Goal: Task Accomplishment & Management: Complete application form

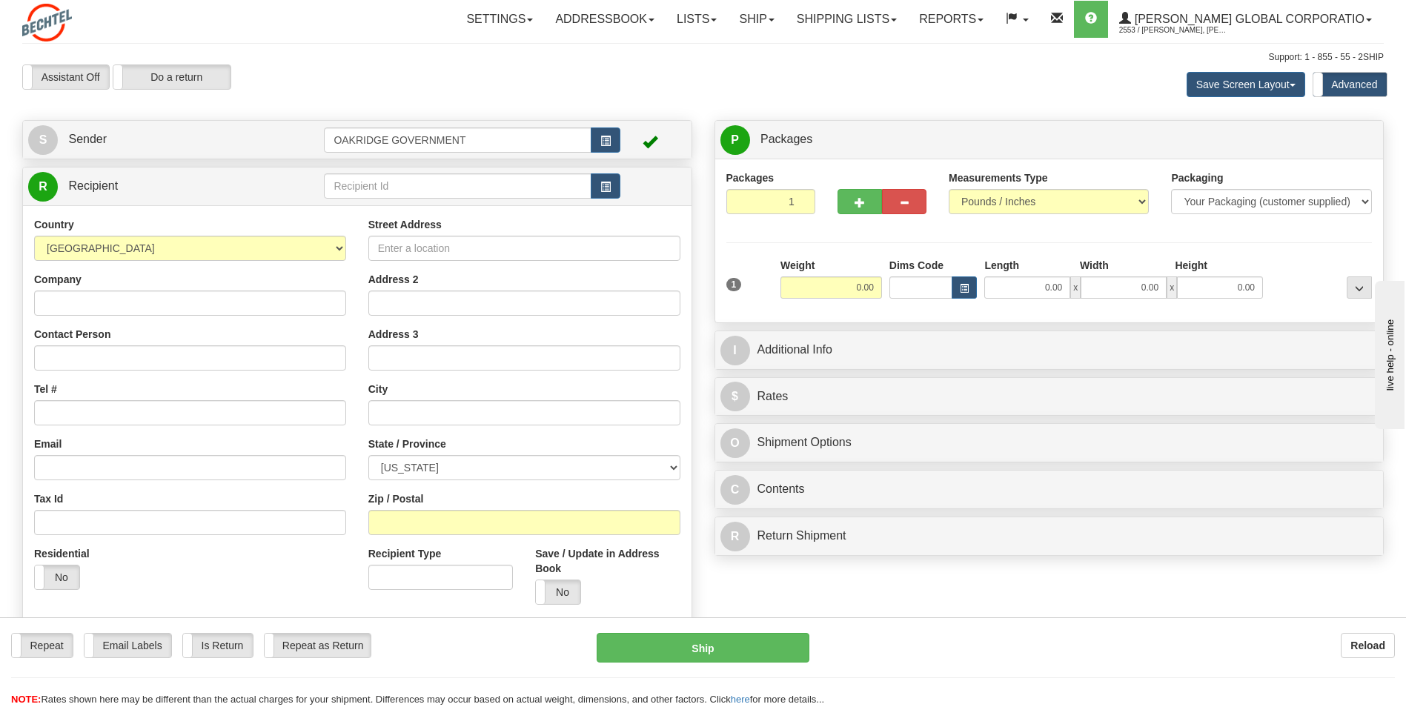
click at [902, 92] on div "Save Screen Layout Save Layout Reset to Default Standard Advanced" at bounding box center [1106, 84] width 577 height 40
click at [397, 62] on div "Support: 1 - 855 - 55 - 2SHIP" at bounding box center [703, 57] width 1362 height 13
click at [380, 71] on div "Assistant On Assistant Off Do a return Do a return" at bounding box center [299, 76] width 577 height 25
click at [387, 249] on input "Street Address" at bounding box center [524, 248] width 312 height 25
click at [476, 251] on input "6000" at bounding box center [524, 248] width 312 height 25
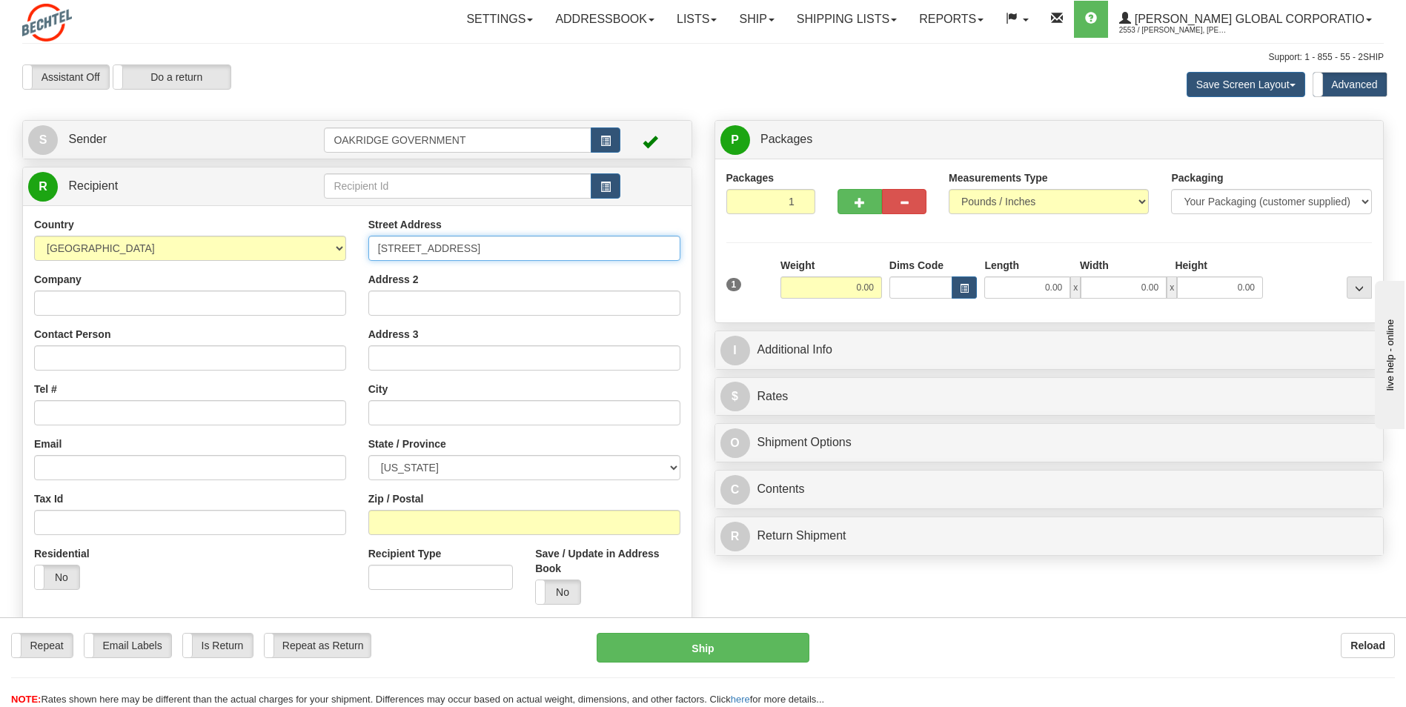
type input "[STREET_ADDRESS]"
type input "[GEOGRAPHIC_DATA]"
select select "GA"
click at [405, 529] on input "Zip / Postal" at bounding box center [524, 522] width 312 height 25
type input "30349"
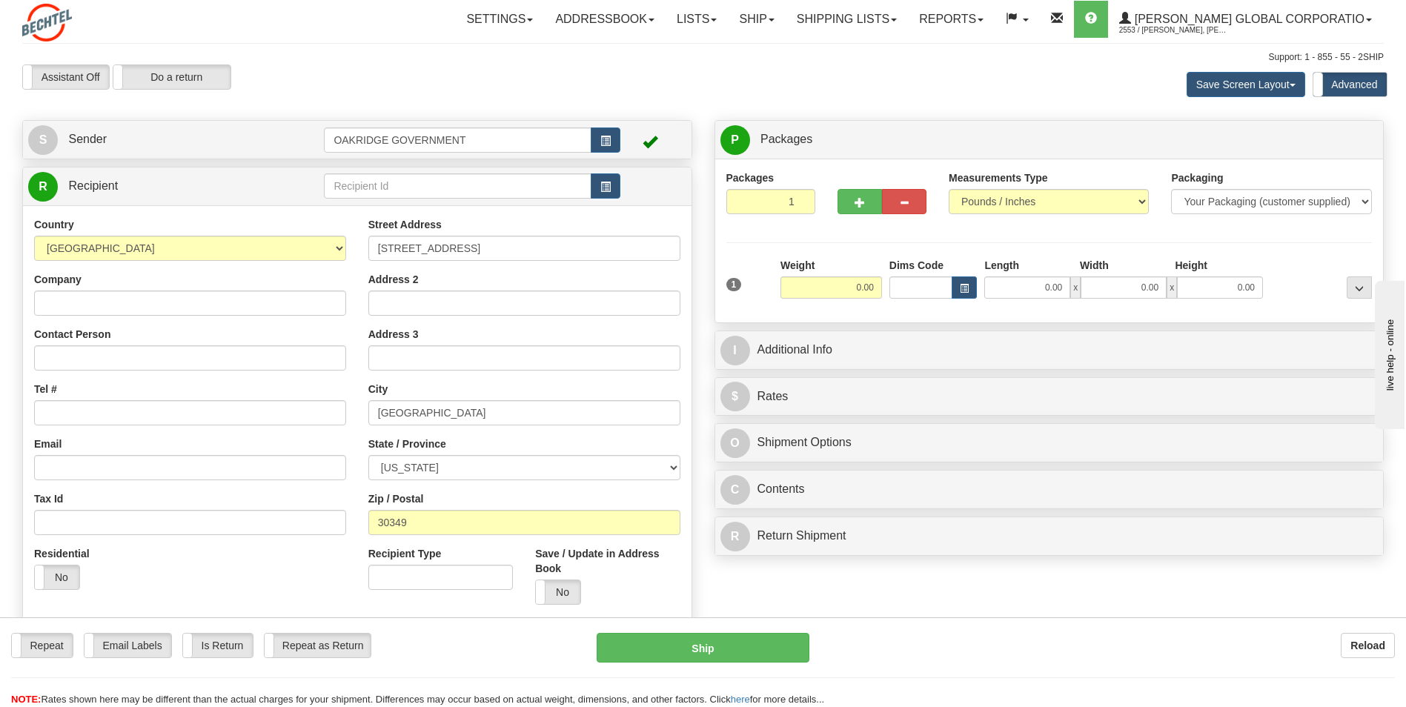
click at [361, 492] on div "Street Address [STREET_ADDRESS] Address 2 Address 3 City [GEOGRAPHIC_DATA] Stat…" at bounding box center [524, 416] width 334 height 399
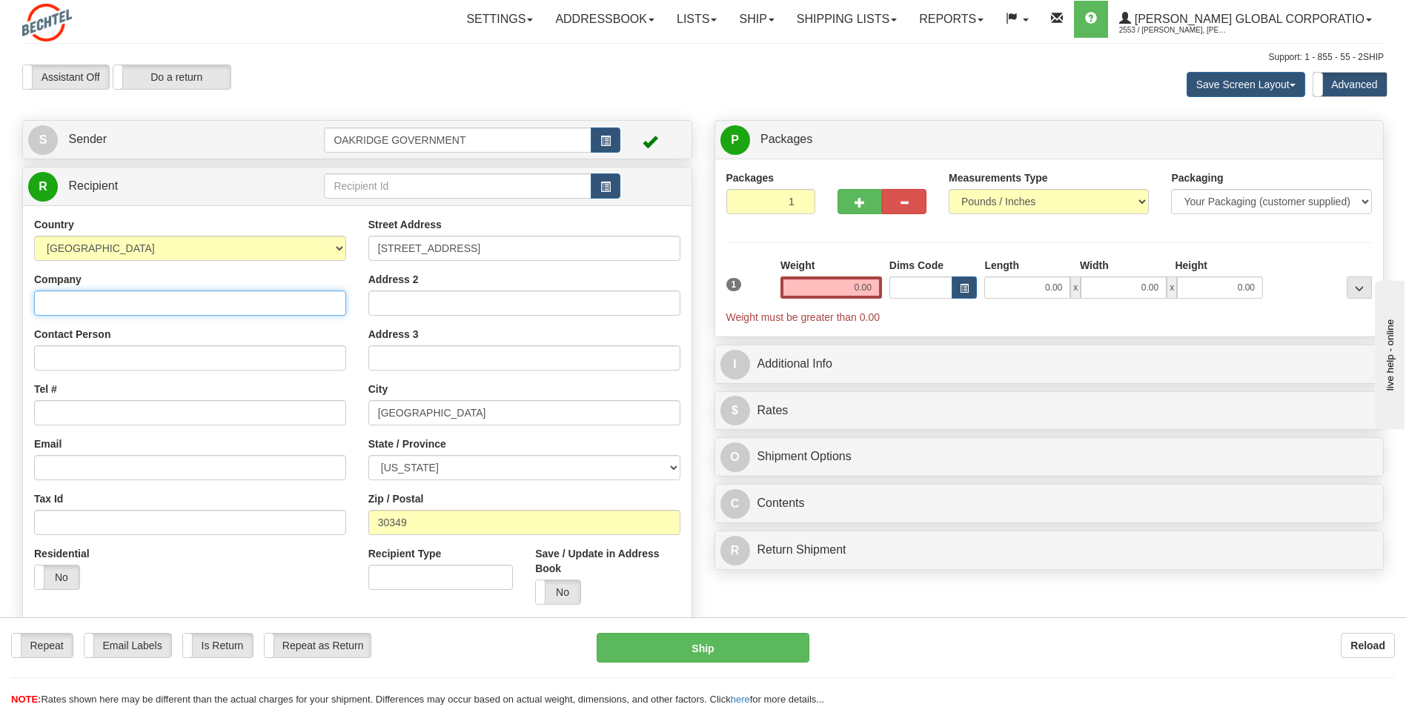
click at [42, 293] on input "Company" at bounding box center [190, 303] width 312 height 25
type input "Bank of America"
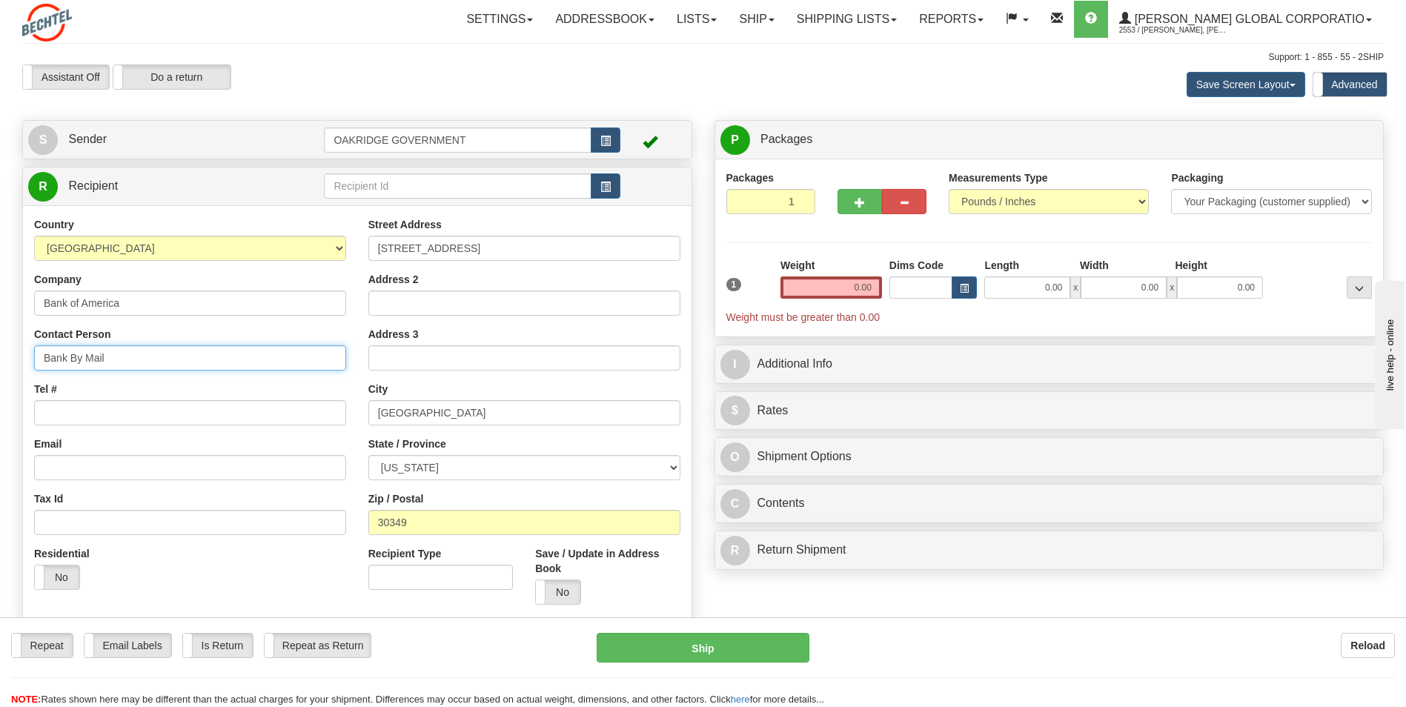
type input "Bank By Mail"
click at [167, 382] on div "Tel #" at bounding box center [190, 404] width 312 height 44
click at [75, 410] on input "Tel #" at bounding box center [190, 412] width 312 height 25
type input "4047651991"
click at [98, 429] on div "Country [GEOGRAPHIC_DATA] [GEOGRAPHIC_DATA] [GEOGRAPHIC_DATA] [GEOGRAPHIC_DATA]…" at bounding box center [190, 409] width 334 height 384
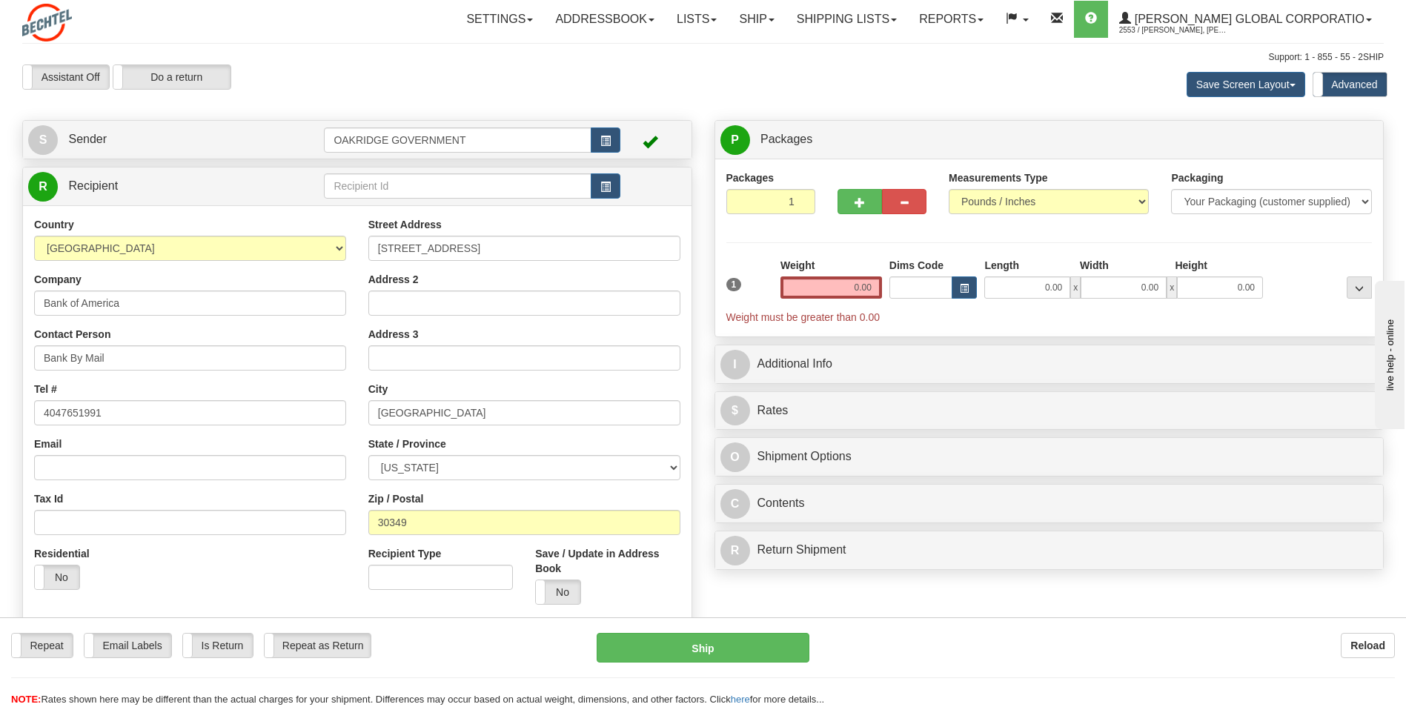
click at [82, 427] on div "Country [GEOGRAPHIC_DATA] [GEOGRAPHIC_DATA] [GEOGRAPHIC_DATA] [GEOGRAPHIC_DATA]…" at bounding box center [190, 409] width 334 height 384
click at [72, 462] on input "Email" at bounding box center [190, 467] width 312 height 25
click at [838, 247] on div "Packages 1 1 Measurements Type" at bounding box center [1049, 247] width 646 height 155
click at [854, 288] on input "0.00" at bounding box center [831, 287] width 102 height 22
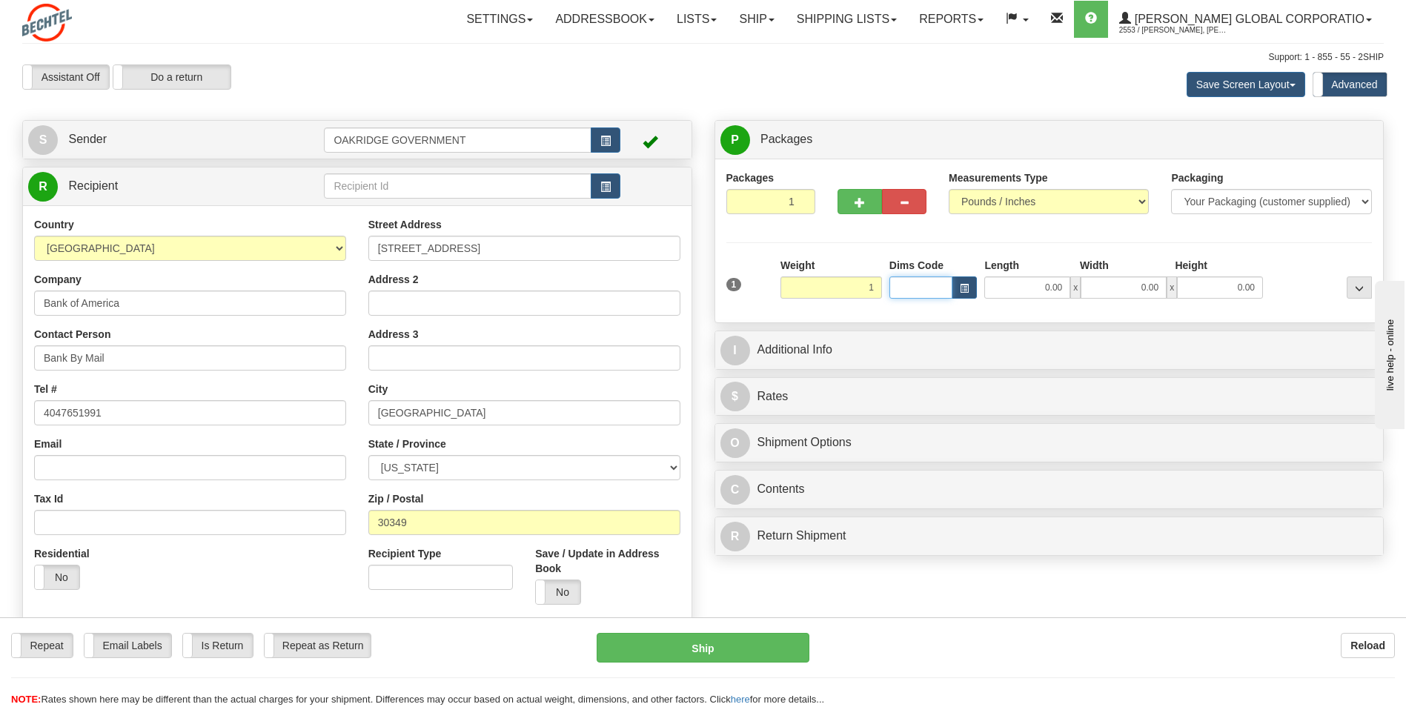
type input "1.00"
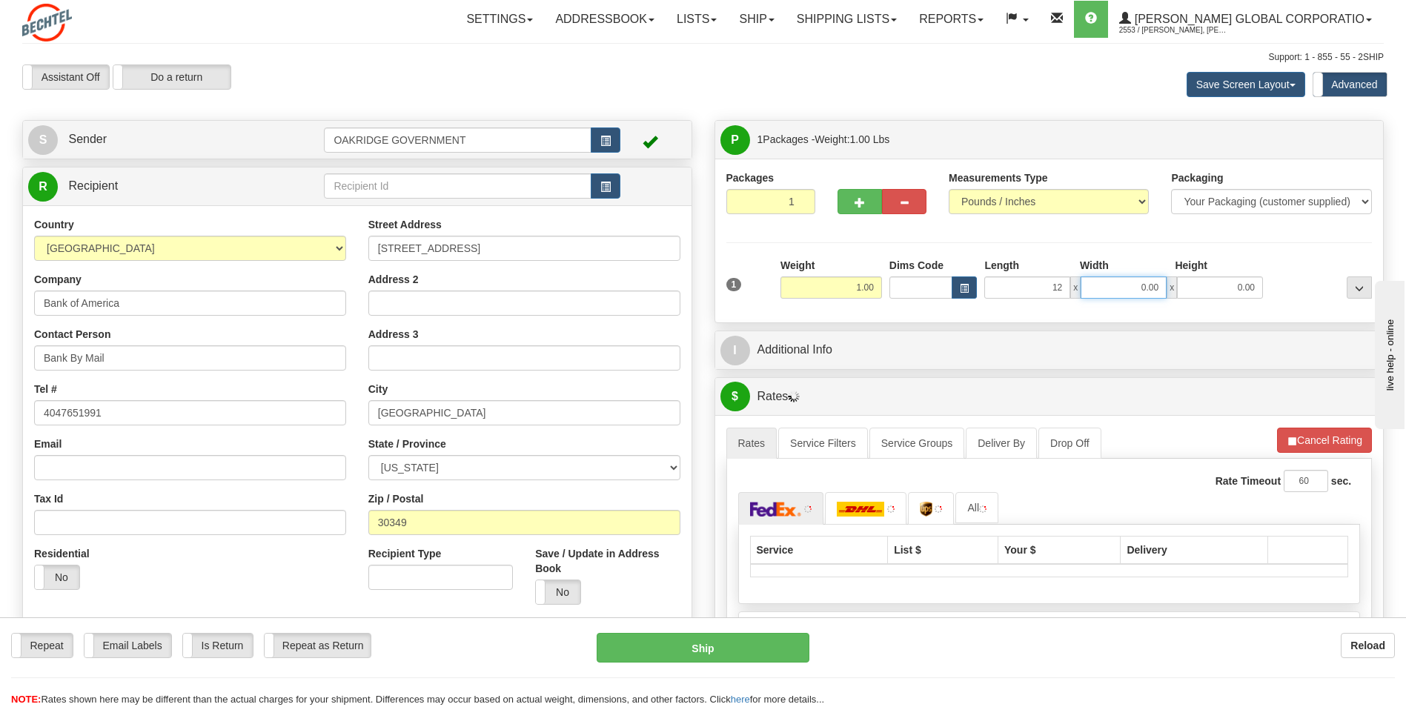
type input "12.00"
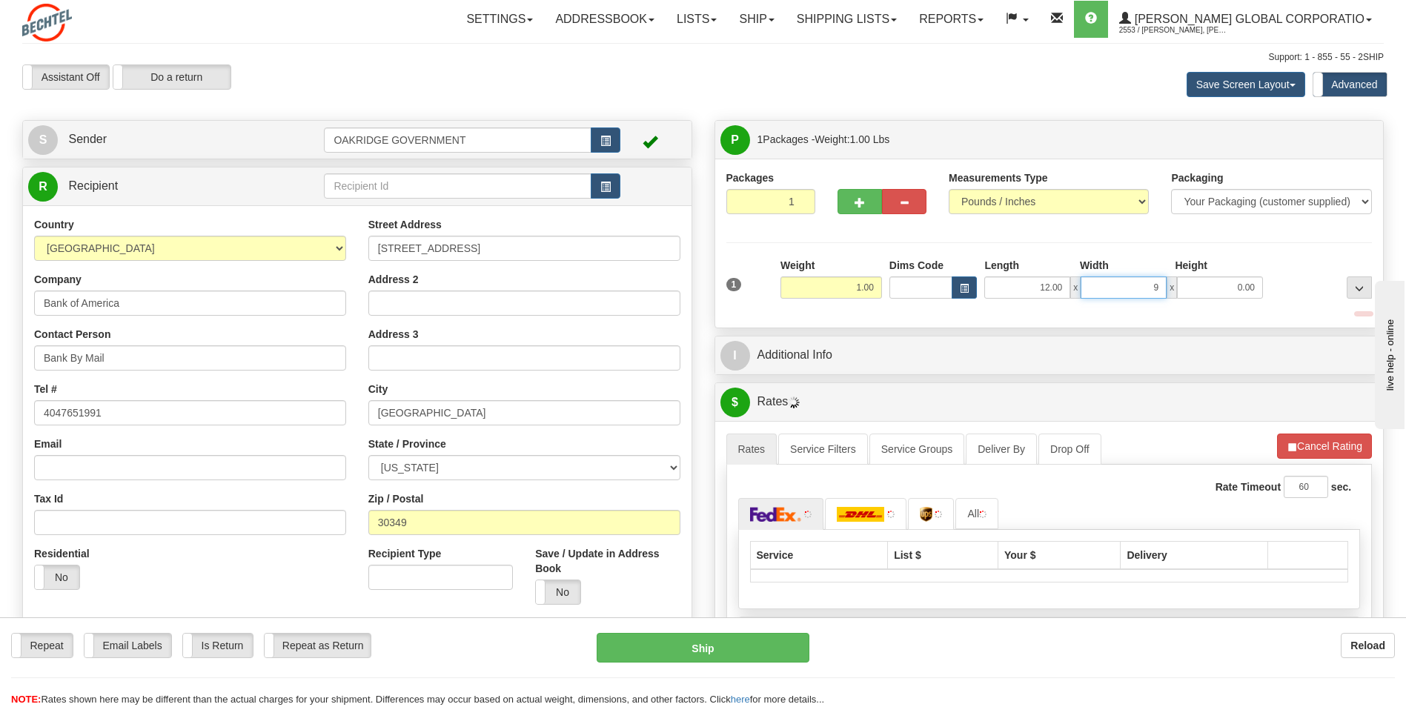
type input "9.00"
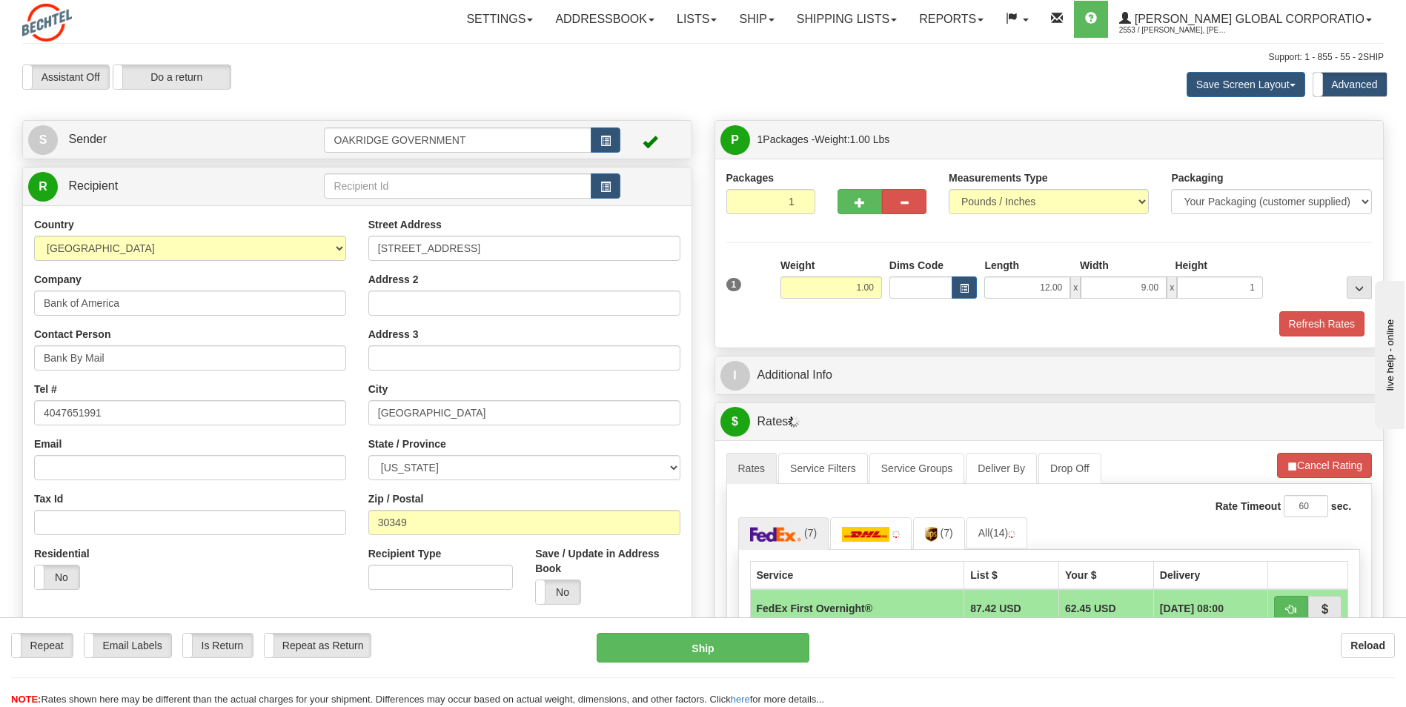
type input "1.00"
click at [898, 333] on div "Refresh Rates" at bounding box center [1050, 323] width 654 height 25
click at [869, 316] on div "Refresh Rates" at bounding box center [1050, 323] width 654 height 25
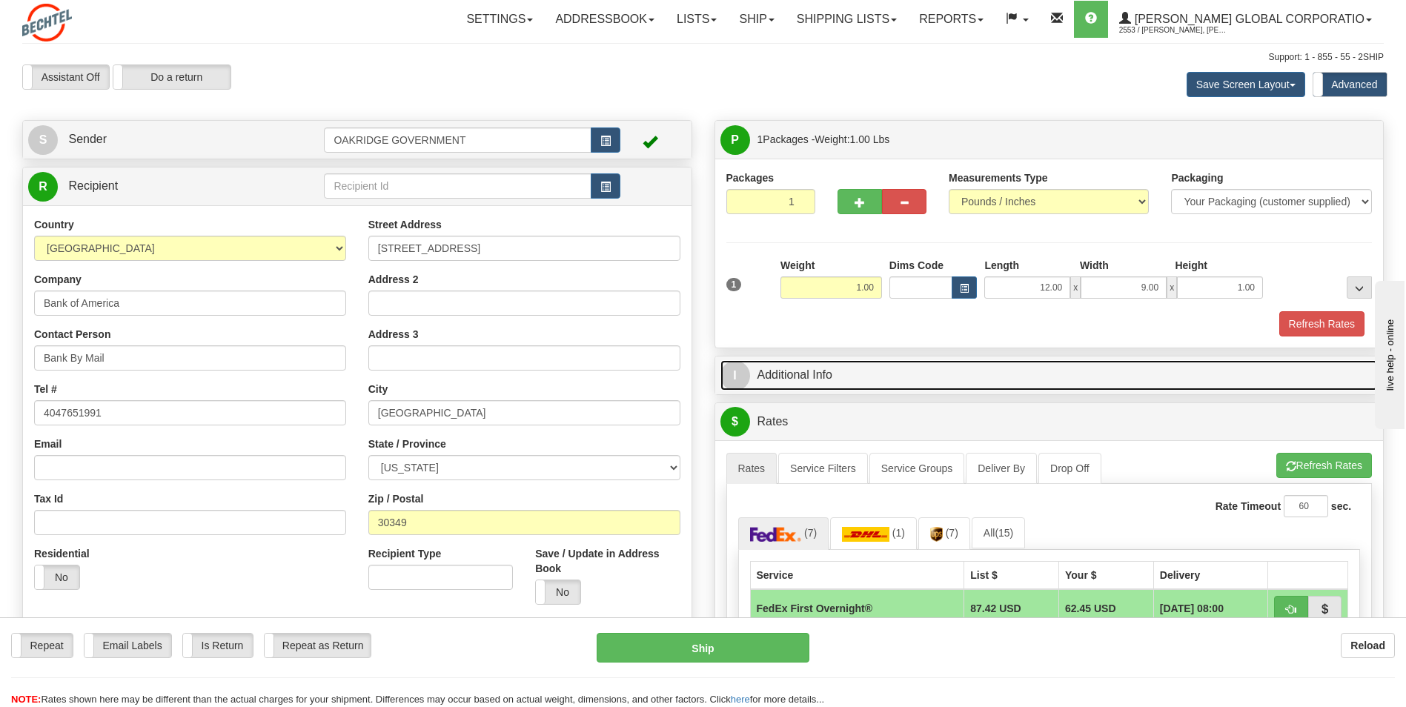
click at [927, 363] on link "I Additional Info" at bounding box center [1049, 375] width 658 height 30
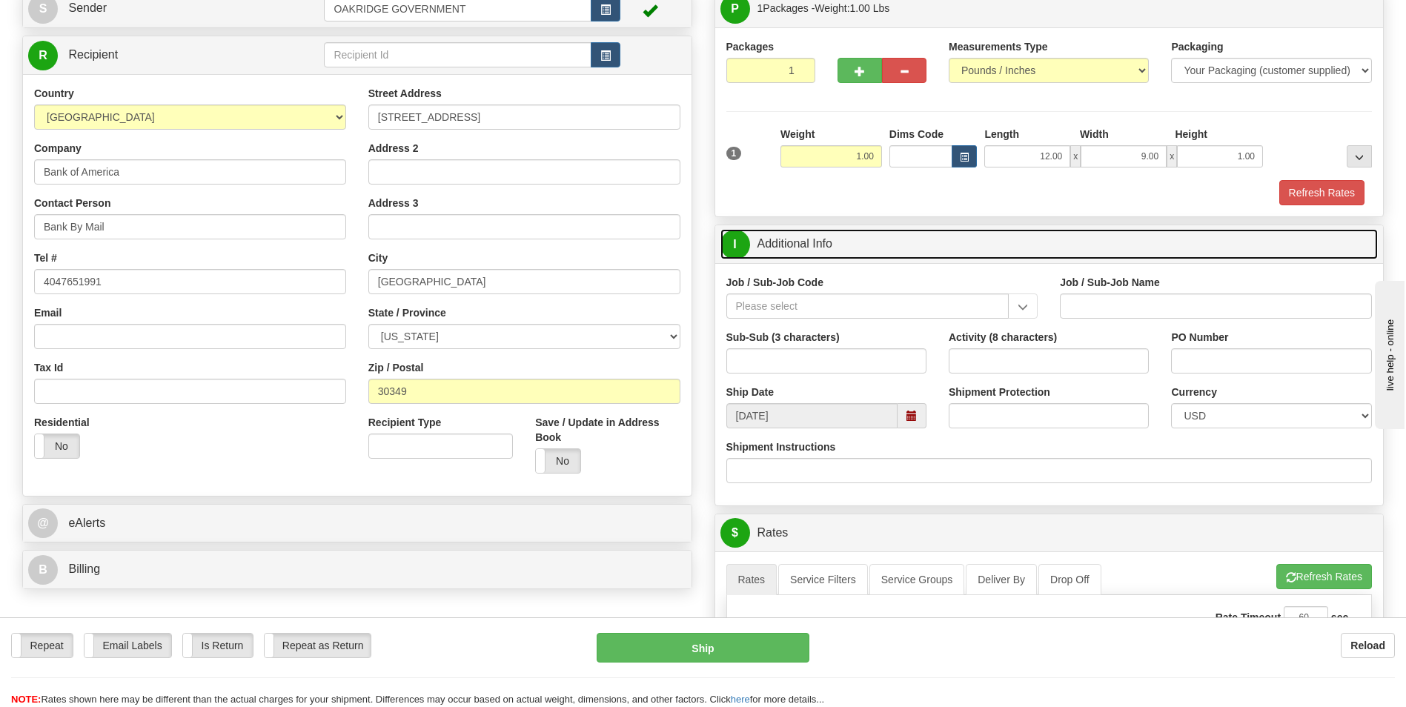
scroll to position [148, 0]
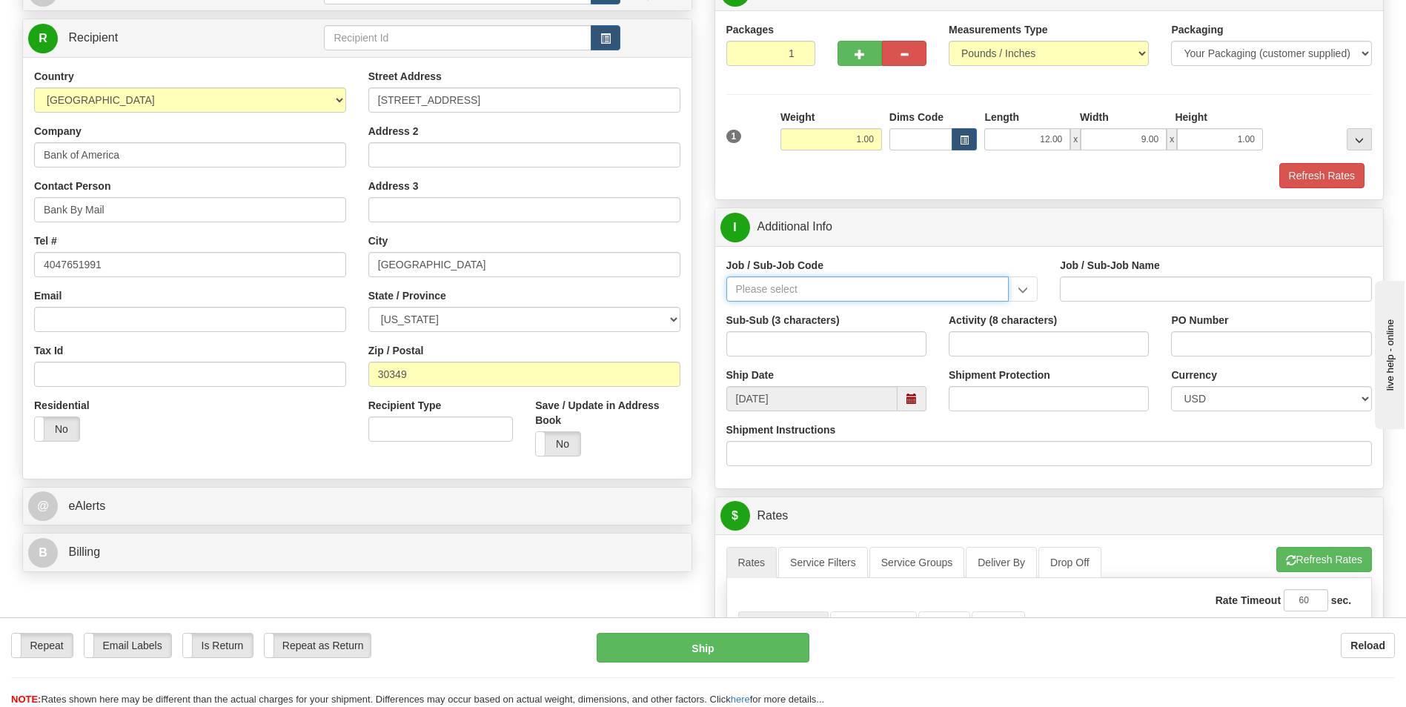
click at [841, 292] on input "Job / Sub-Job Code" at bounding box center [867, 288] width 283 height 25
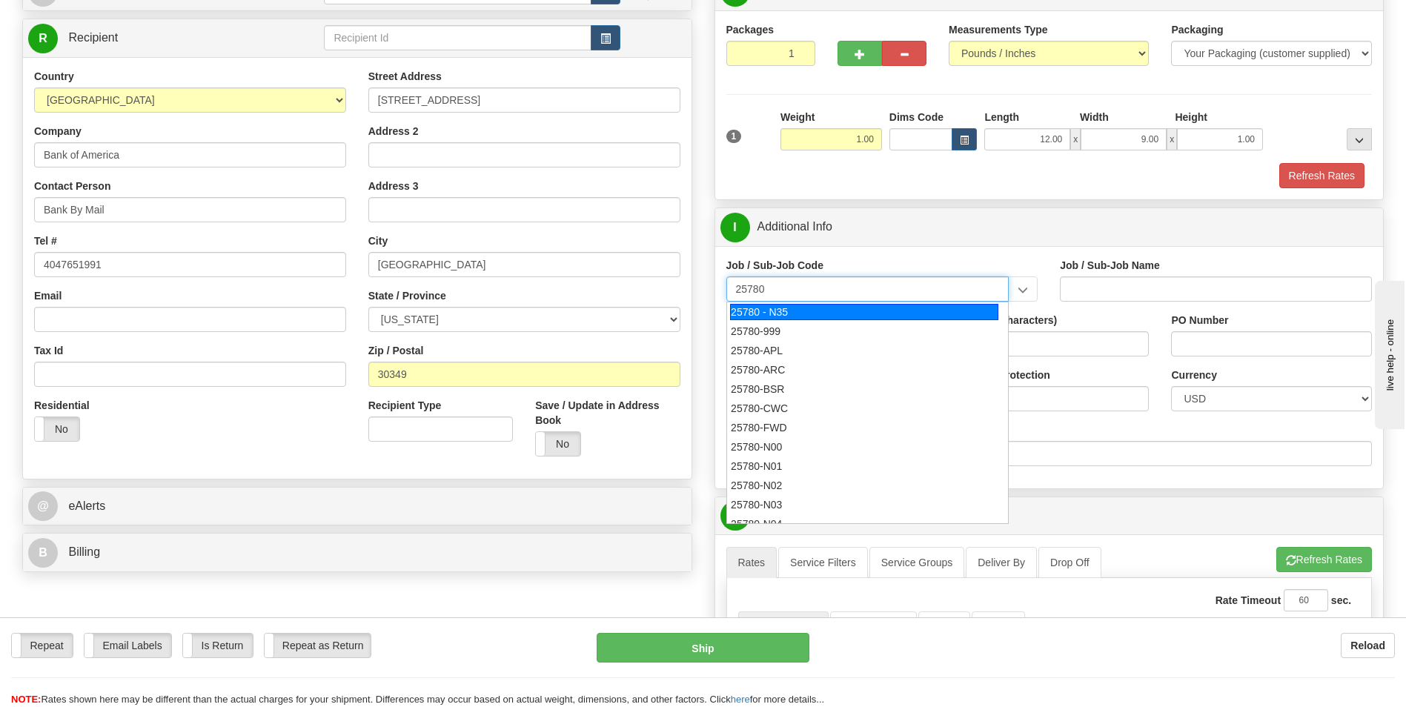
click at [784, 317] on div "25780 - N35" at bounding box center [864, 312] width 268 height 16
type input "25780 - N35"
type input "NAS TRANSITION & OFFSITE SUPP - CONTRACT CLOSEOUT"
type input "25780 - N35"
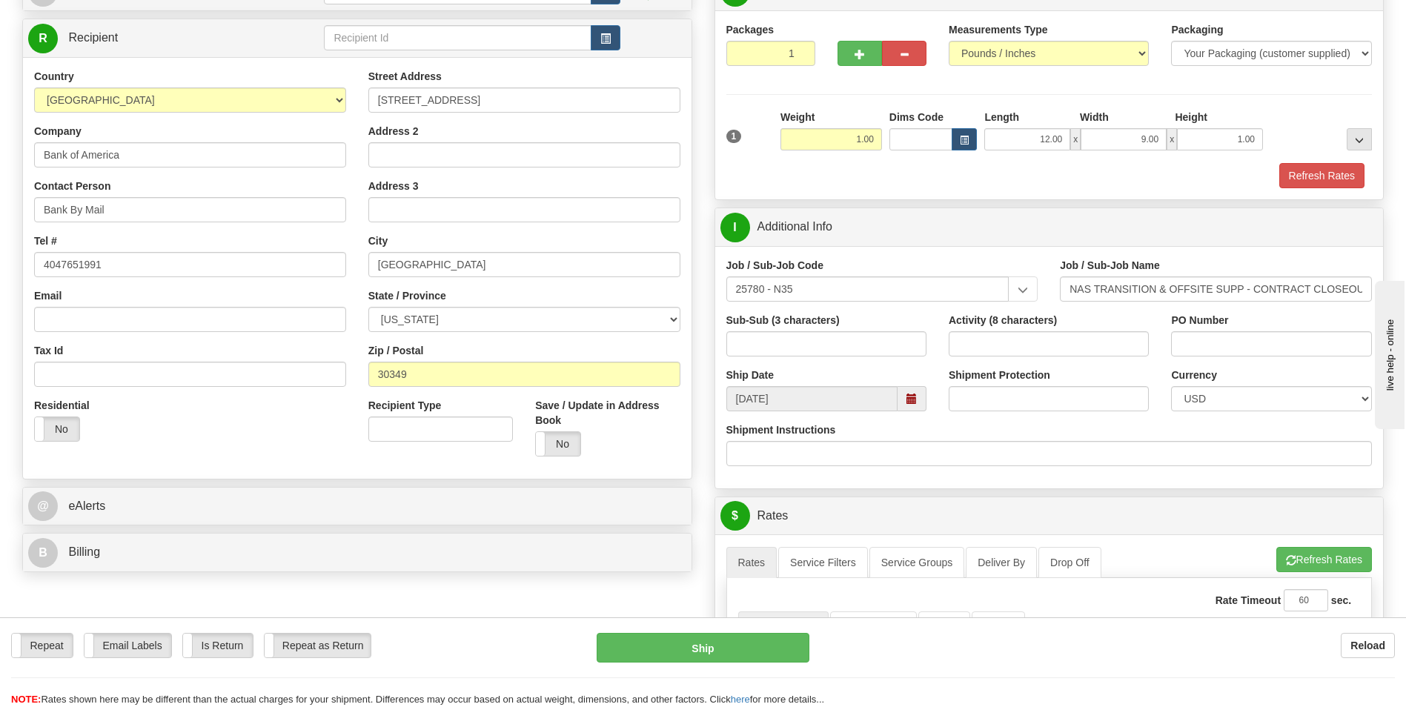
click at [947, 254] on div "Job / Sub-Job Code 25780 - N35 25780 - N35 25780-999 25780-APL 25780-ARC 25780-…" at bounding box center [1049, 367] width 669 height 242
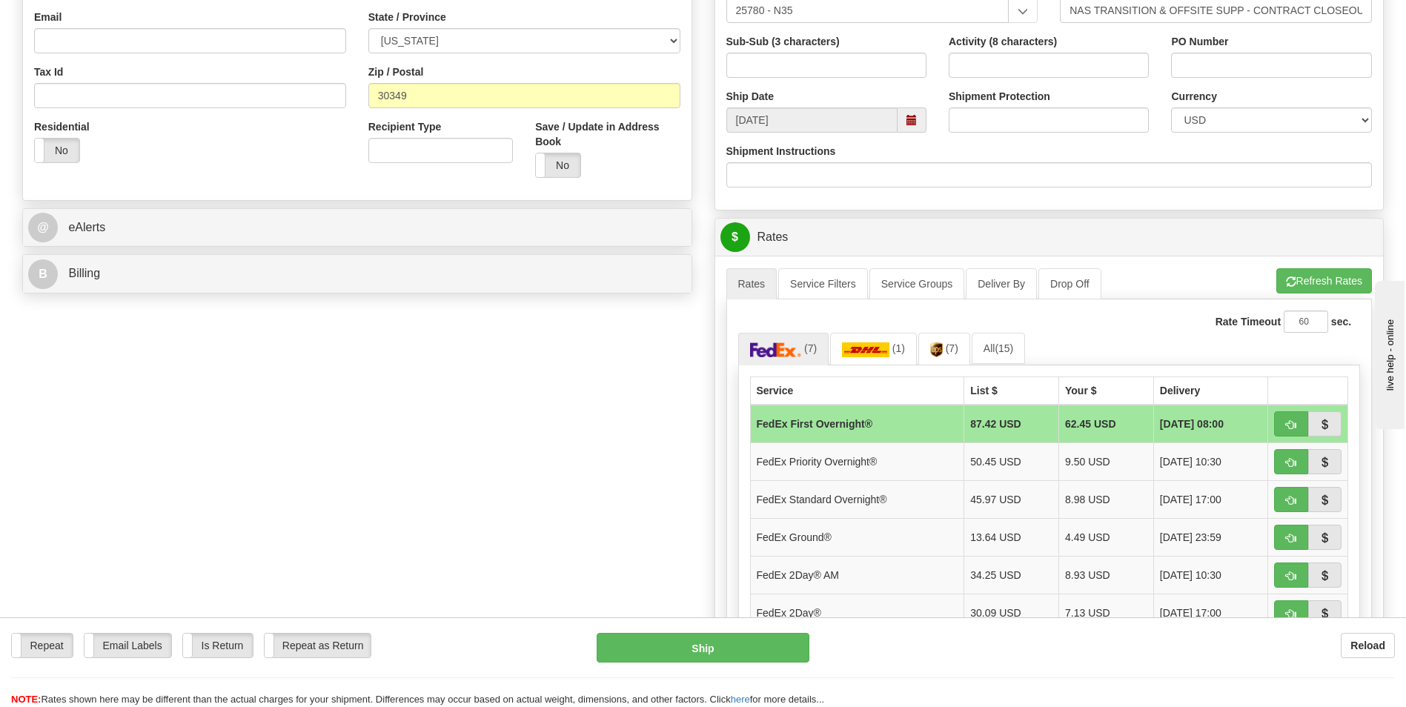
scroll to position [593, 0]
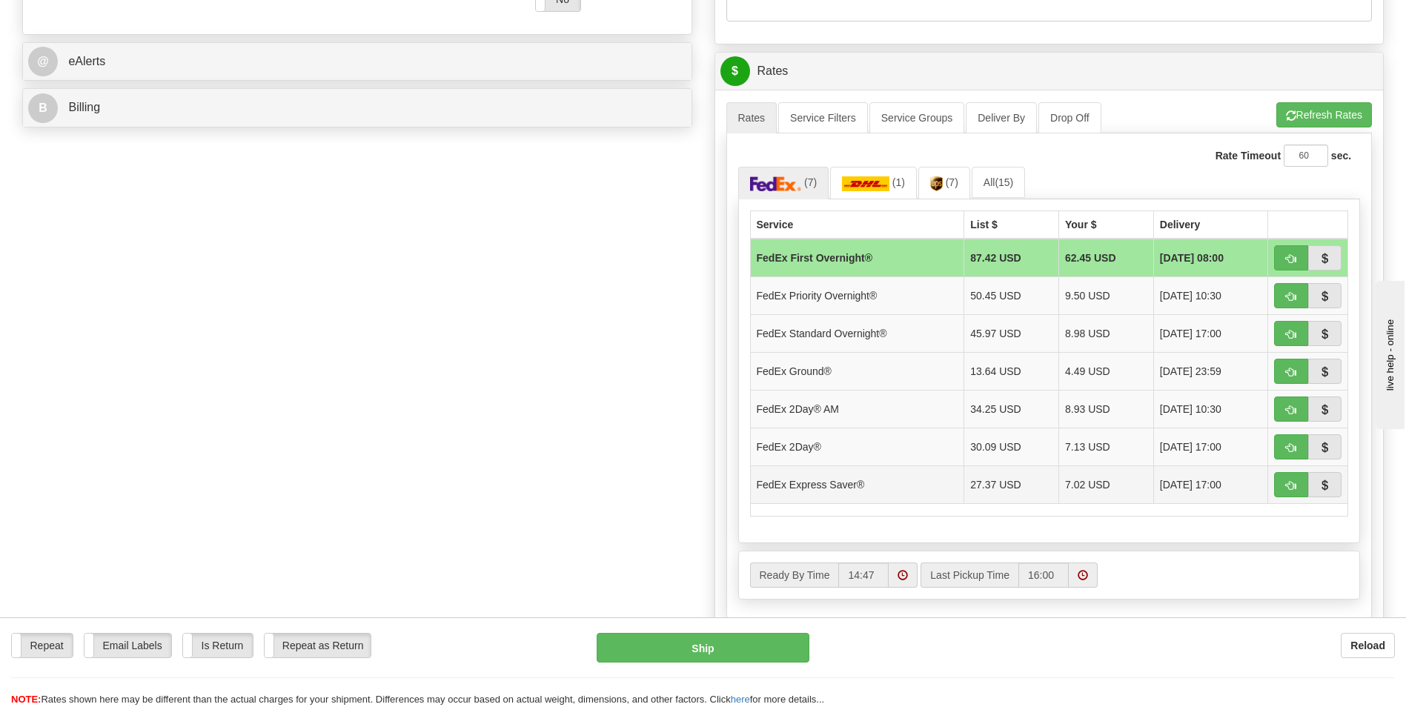
click at [832, 479] on td "FedEx Express Saver®" at bounding box center [857, 484] width 214 height 38
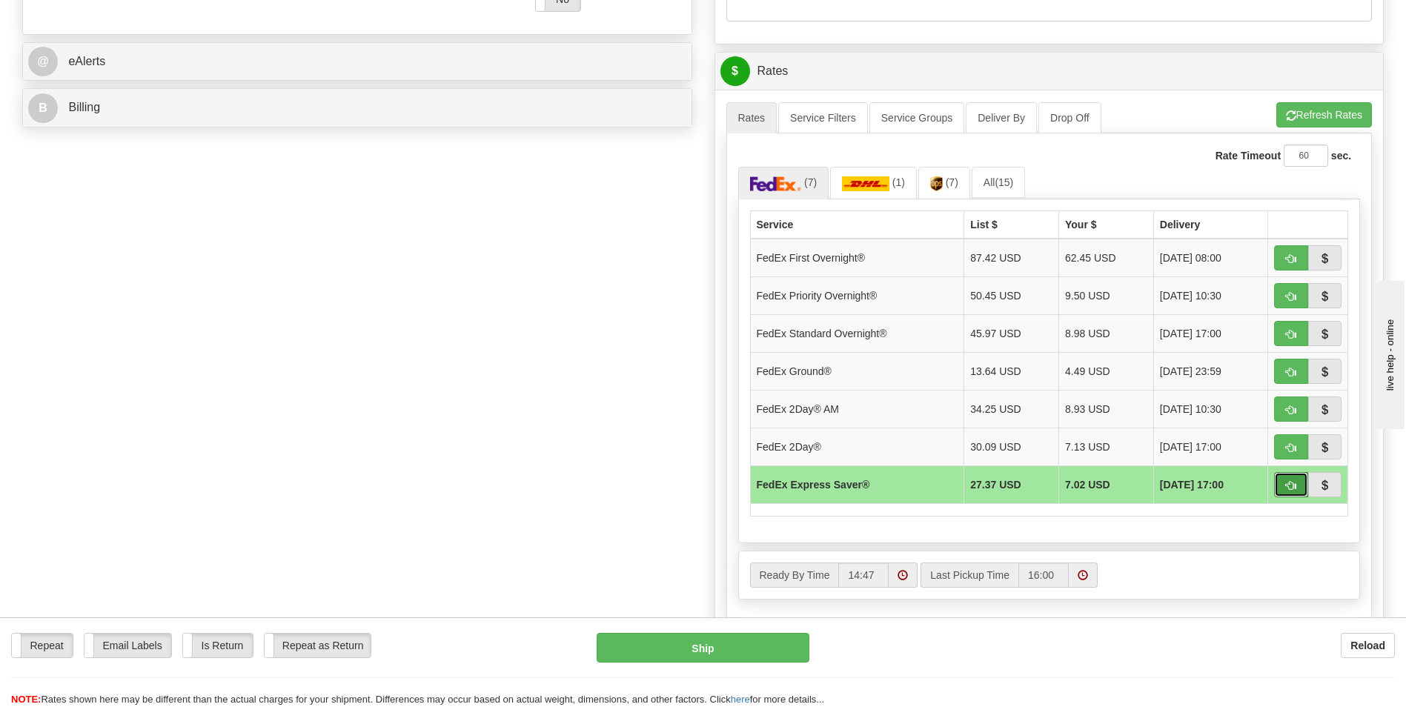
click at [1300, 483] on button "button" at bounding box center [1291, 484] width 34 height 25
type input "20"
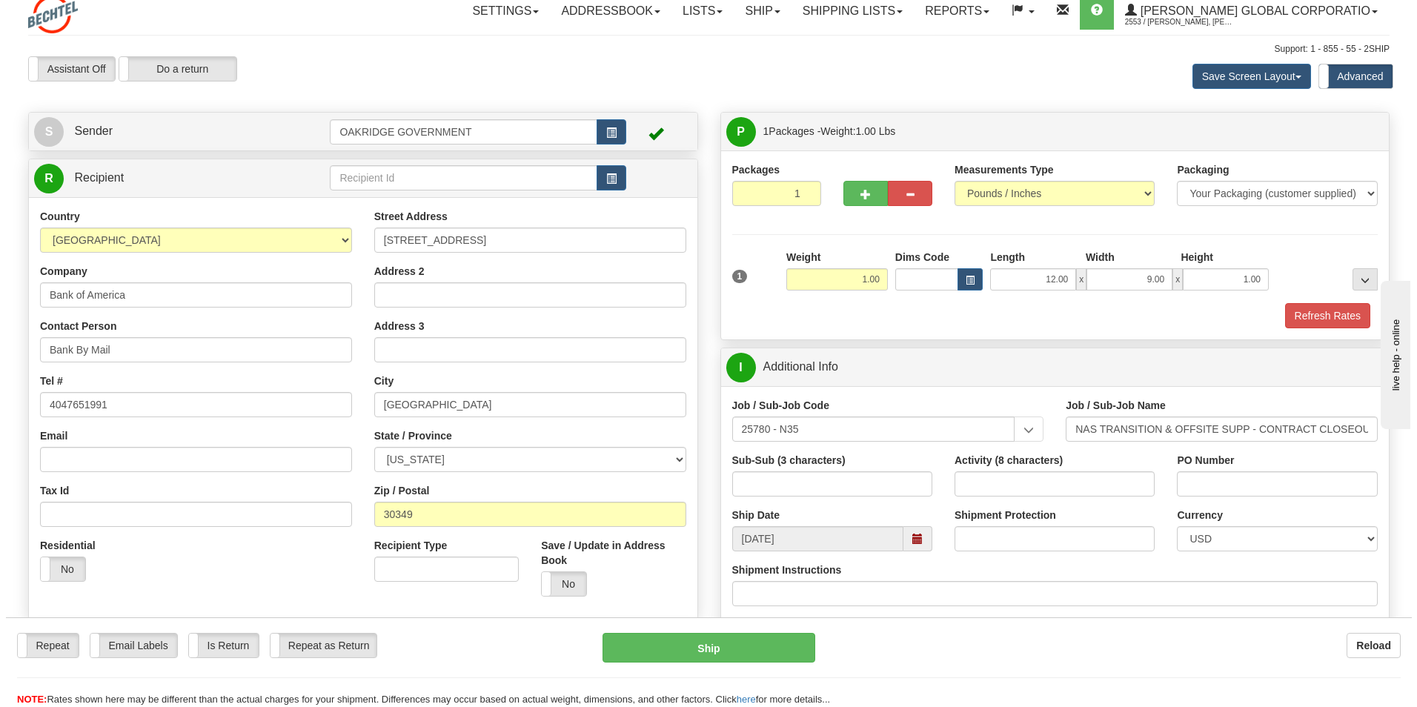
scroll to position [0, 0]
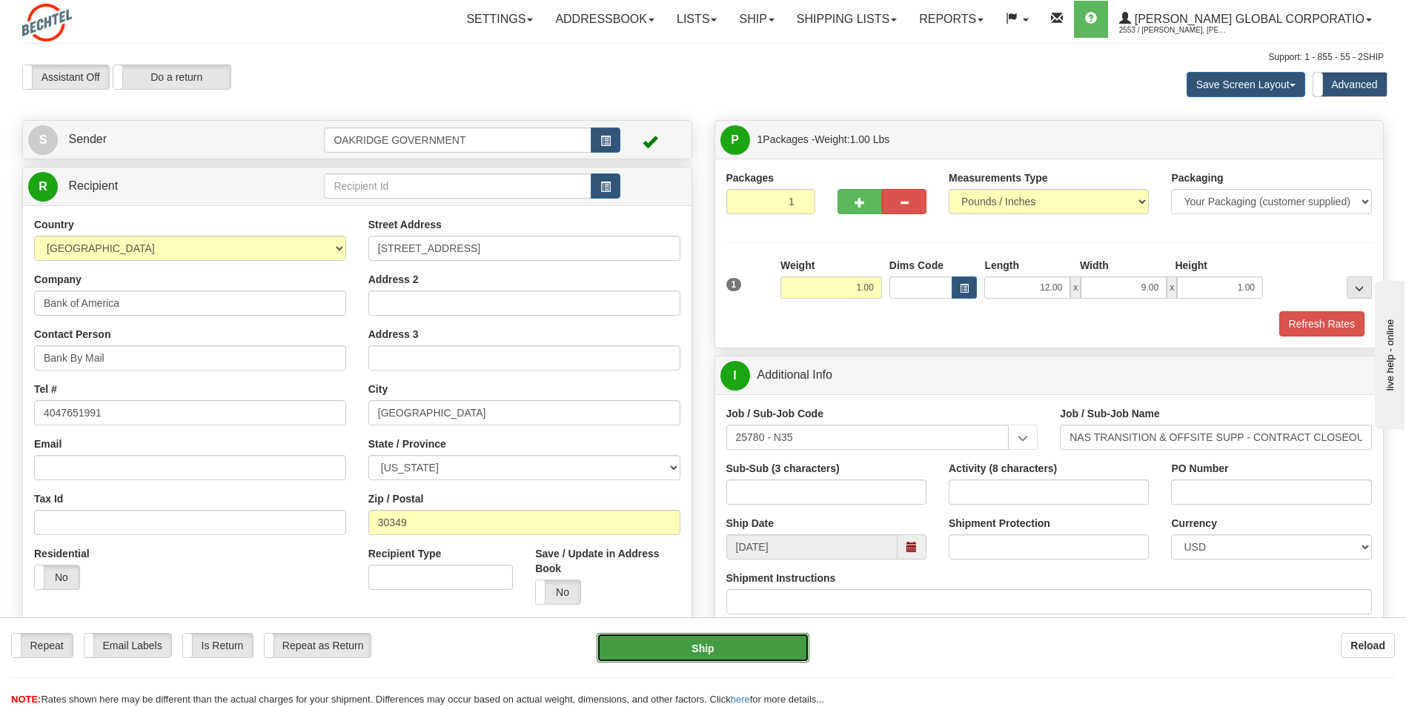
click at [727, 649] on button "Ship" at bounding box center [703, 648] width 212 height 30
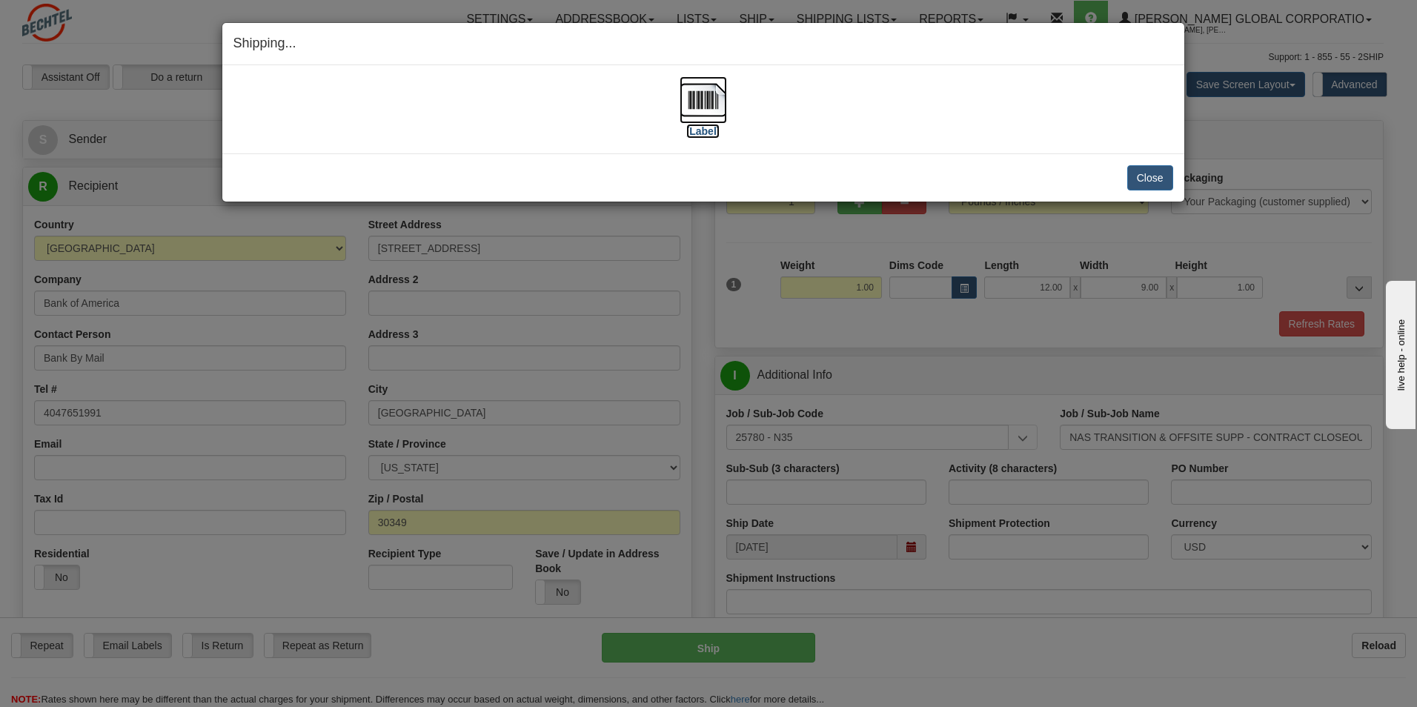
click at [706, 131] on label "[Label]" at bounding box center [703, 131] width 34 height 15
click at [1156, 177] on button "Close" at bounding box center [1150, 177] width 46 height 25
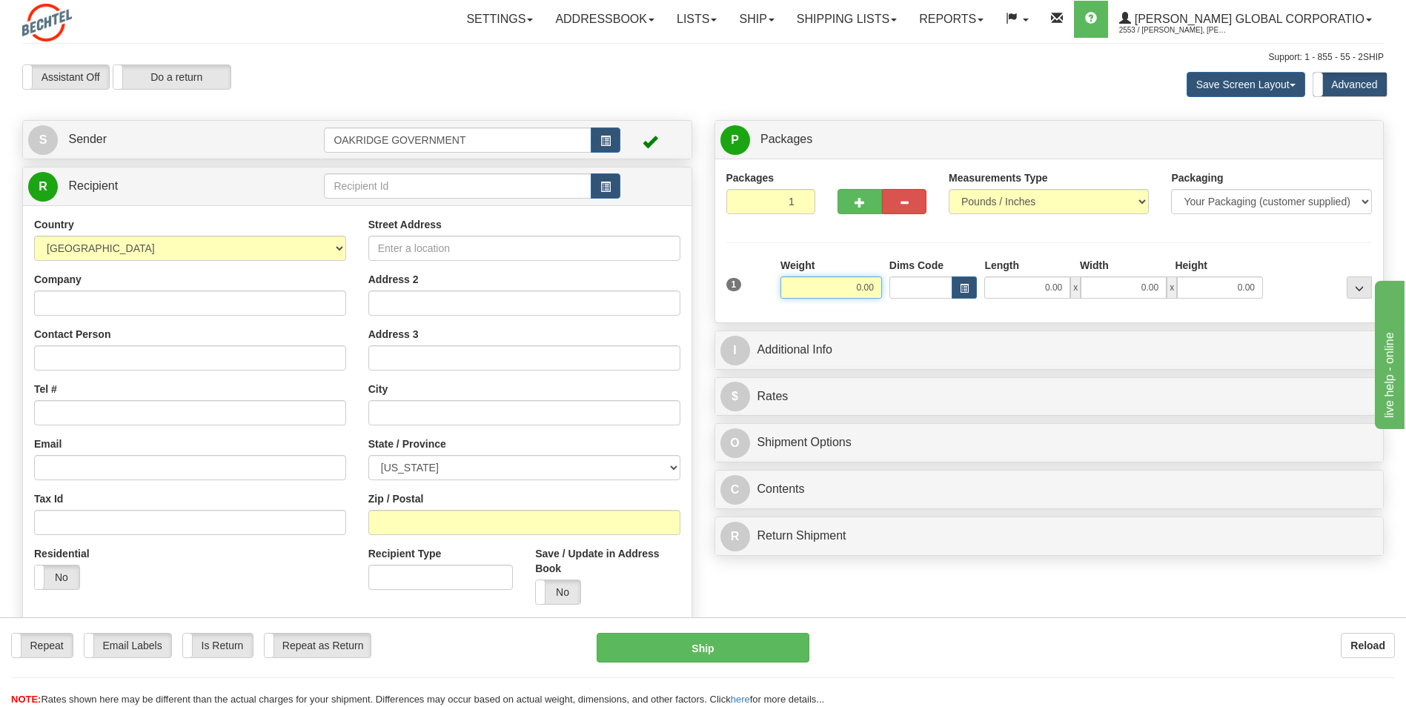
click at [855, 290] on input "0.00" at bounding box center [831, 287] width 102 height 22
type input "1.00"
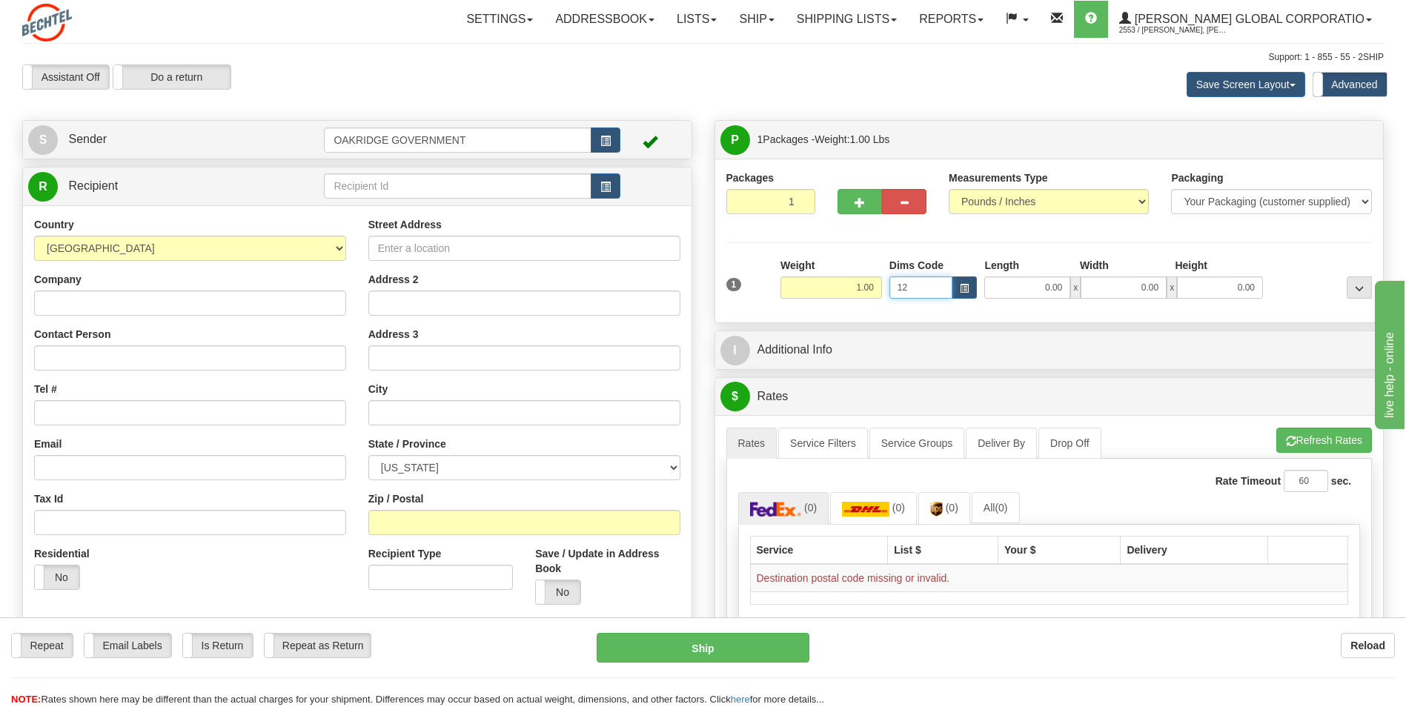
type input "1"
type input "12.00"
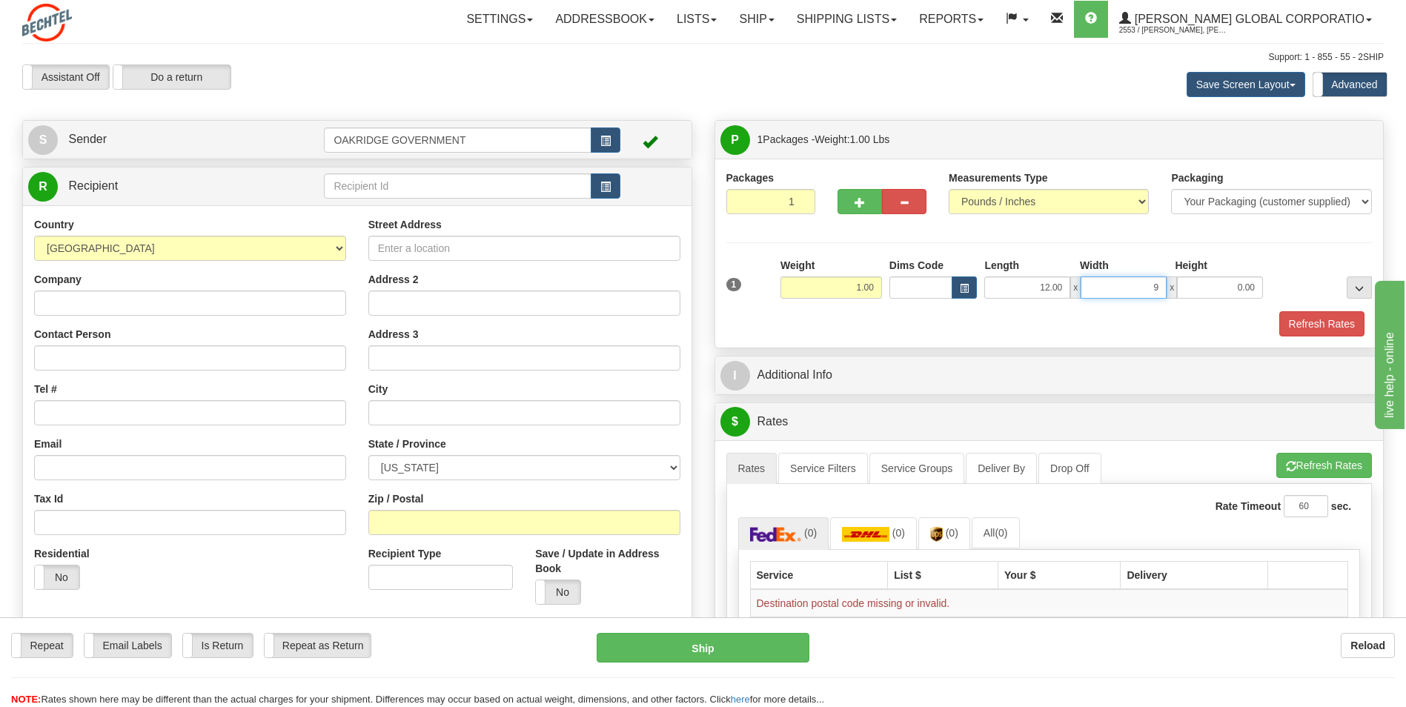
type input "9.00"
type input "1.00"
click at [829, 323] on div "Refresh Rates" at bounding box center [1050, 323] width 654 height 25
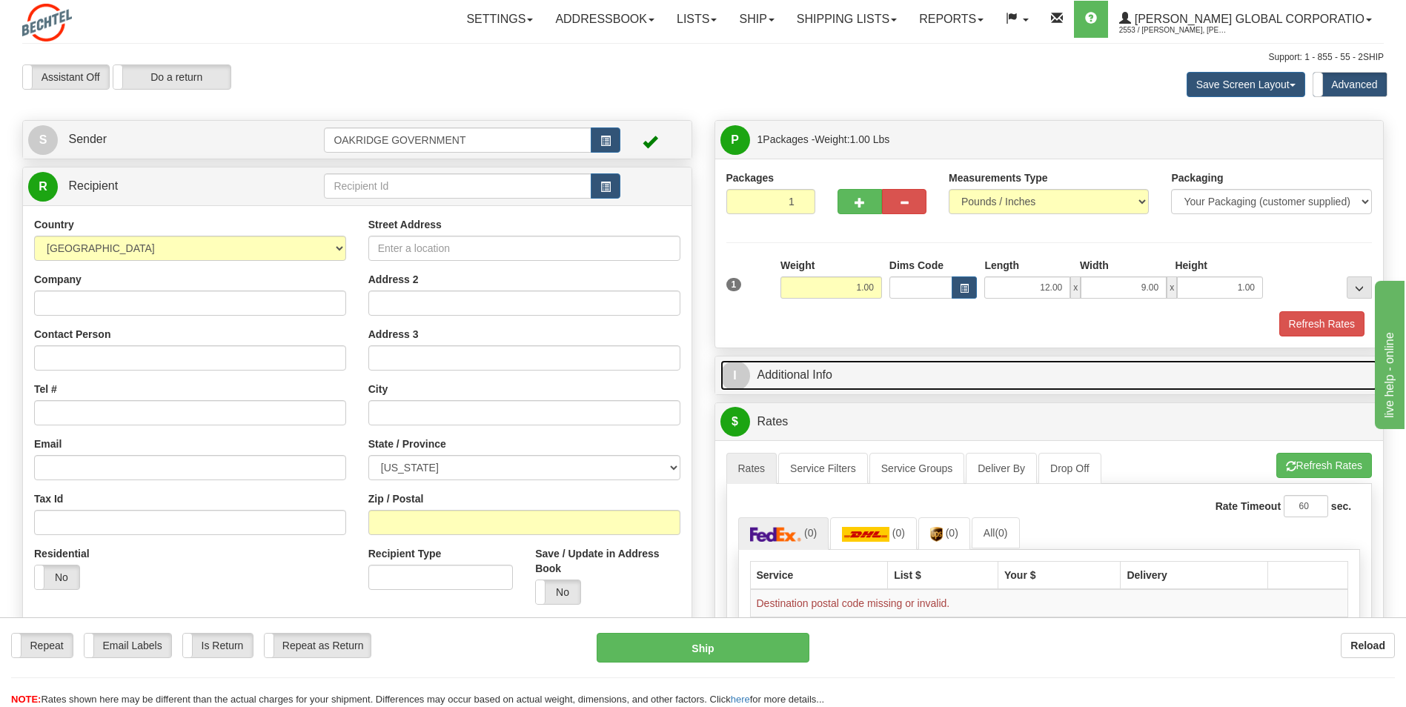
click at [791, 380] on link "I Additional Info" at bounding box center [1049, 375] width 658 height 30
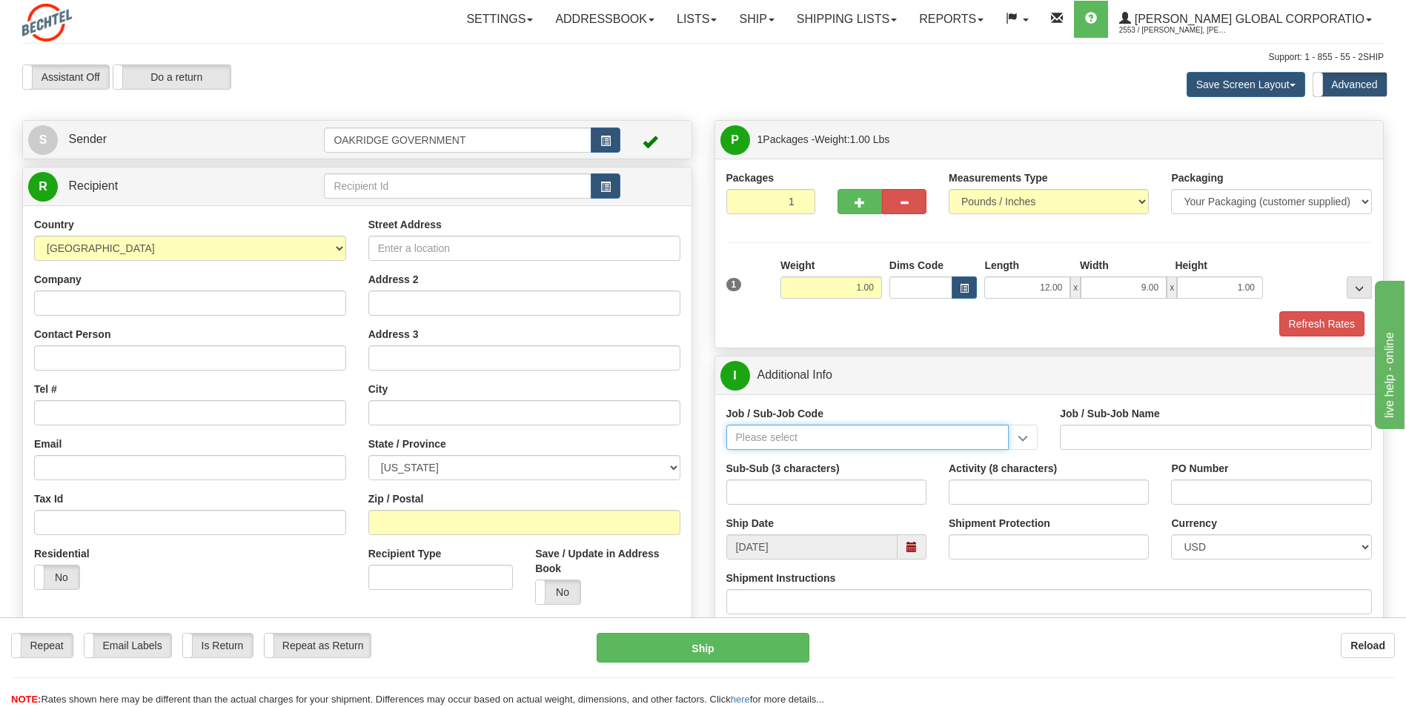
click at [801, 443] on input "Job / Sub-Job Code" at bounding box center [867, 437] width 283 height 25
type input "26305-999"
click at [787, 457] on div "26305-999" at bounding box center [864, 460] width 268 height 16
type input "GBSD - GROUND BASED STRATEGIC DETERRENT - NON REI"
type input "26305-999"
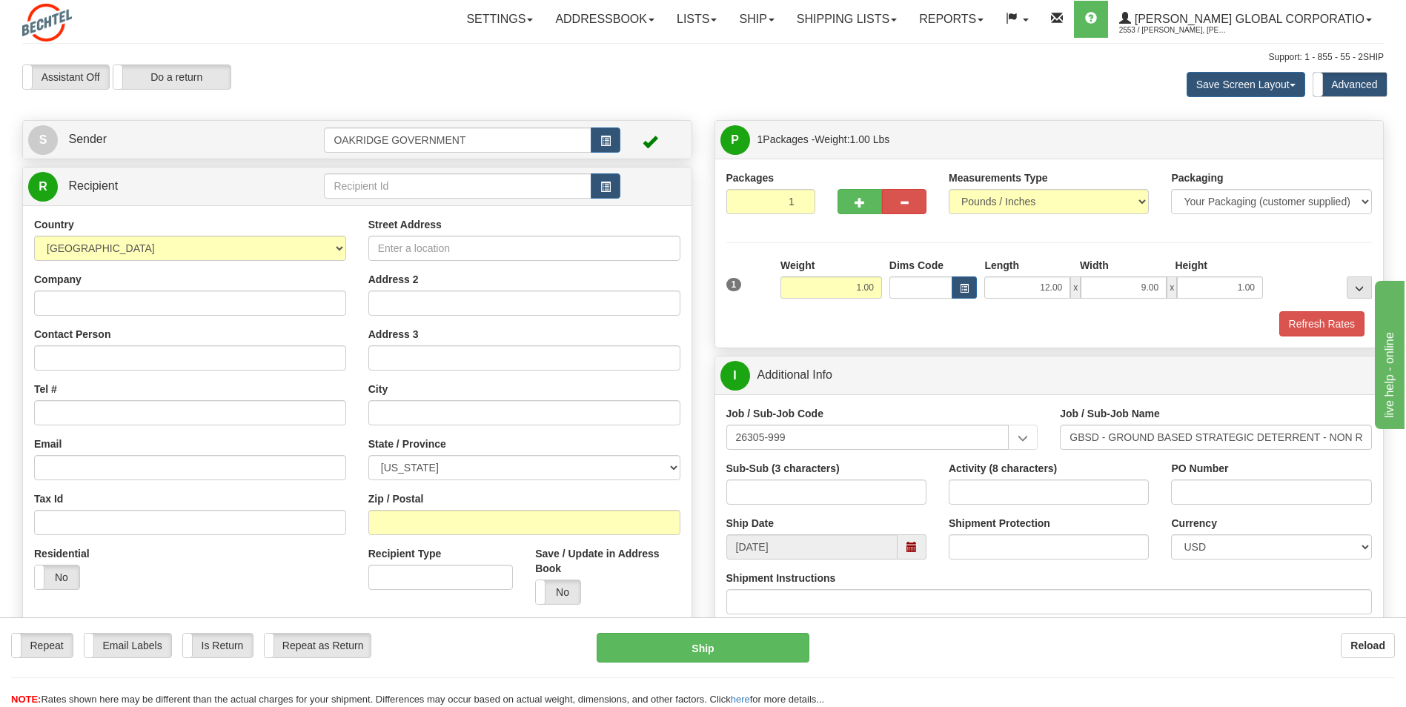
click at [965, 412] on div "Job / Sub-Job Code 26305-999 26305-999" at bounding box center [882, 428] width 312 height 44
click at [1033, 406] on div "Job / Sub-Job Code 26305-999 26305-999" at bounding box center [882, 428] width 312 height 44
click at [497, 63] on div "Support: 1 - 855 - 55 - 2SHIP" at bounding box center [703, 57] width 1362 height 13
click at [731, 79] on div "Assistant On Assistant Off Do a return Do a return Previous Next Save Screen La…" at bounding box center [703, 84] width 1384 height 40
click at [431, 250] on input "Street Address" at bounding box center [524, 248] width 312 height 25
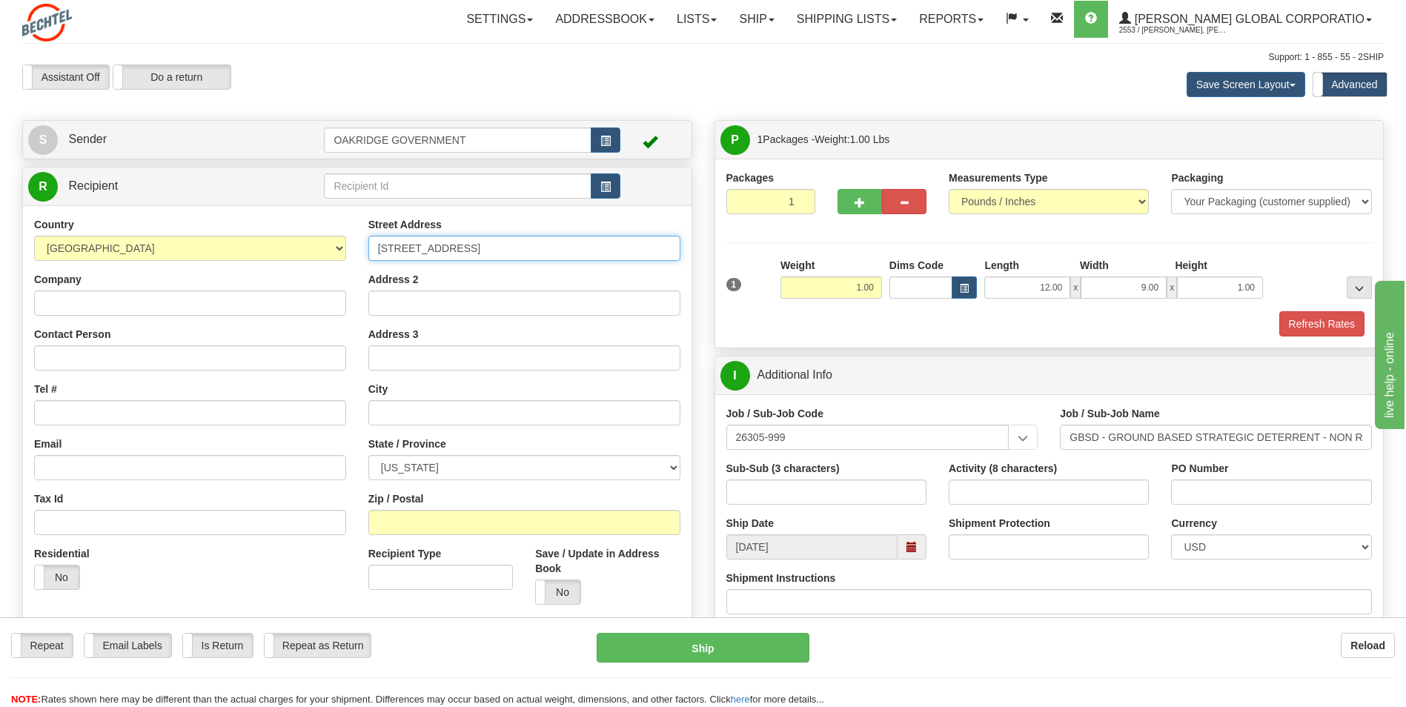
type input "1010 Depot Road"
click at [438, 398] on div "City" at bounding box center [524, 404] width 312 height 44
click at [436, 406] on input "text" at bounding box center [524, 412] width 312 height 25
type input "Ogden"
select select "UT"
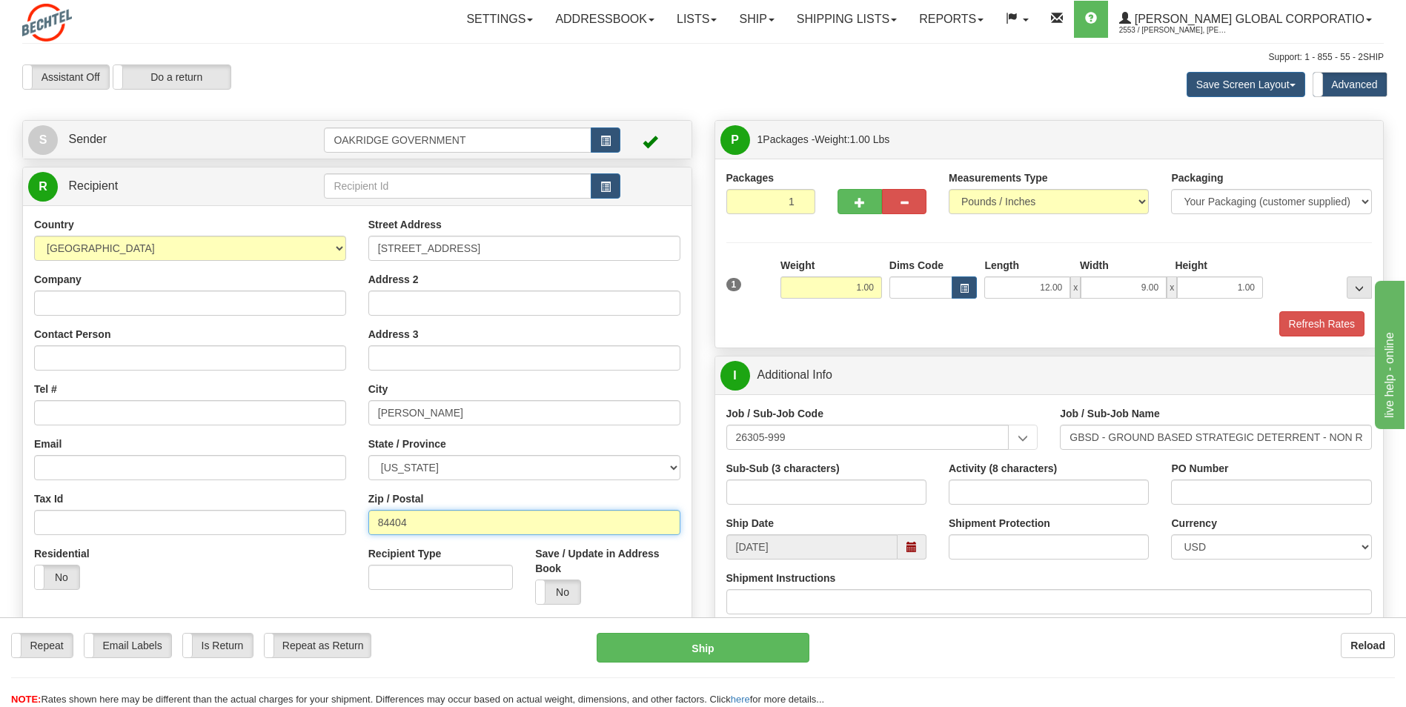
type input "84404"
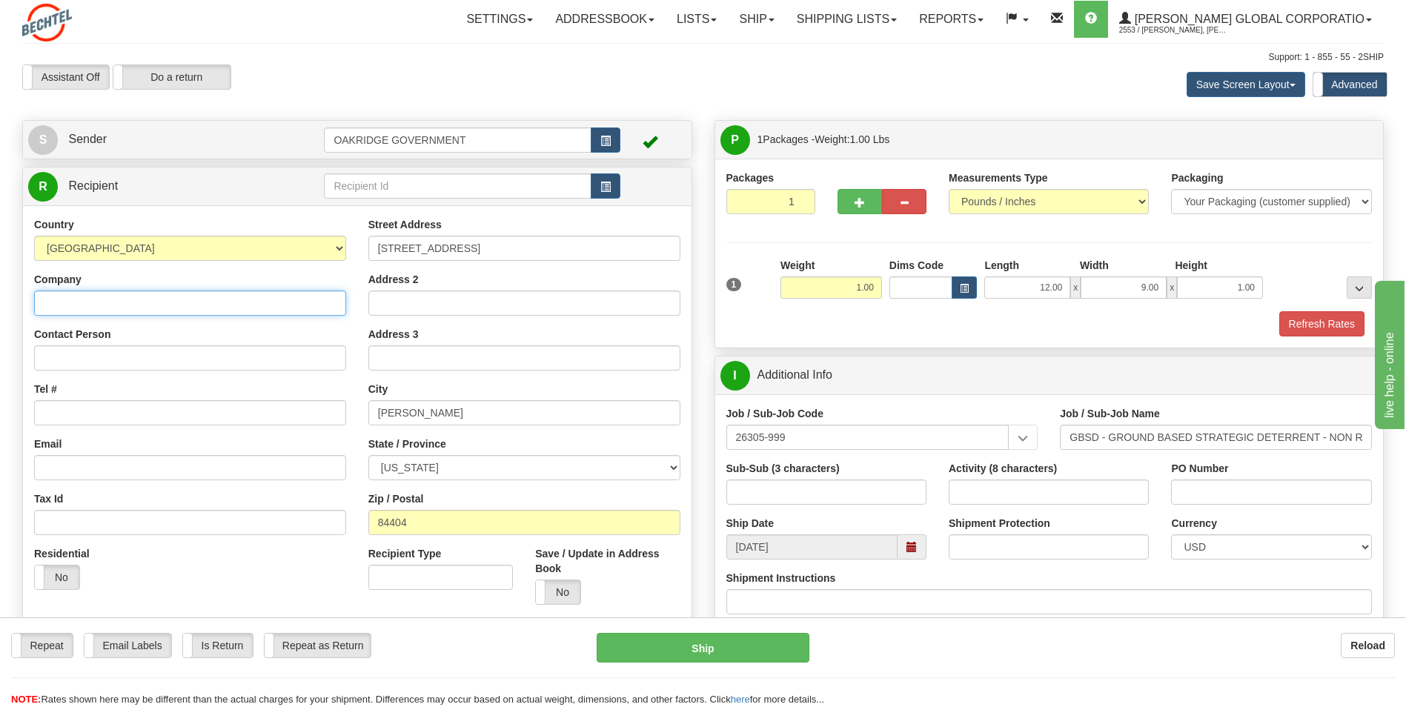
click at [93, 302] on input "Company" at bounding box center [190, 303] width 312 height 25
type input "Bechtel National Inc"
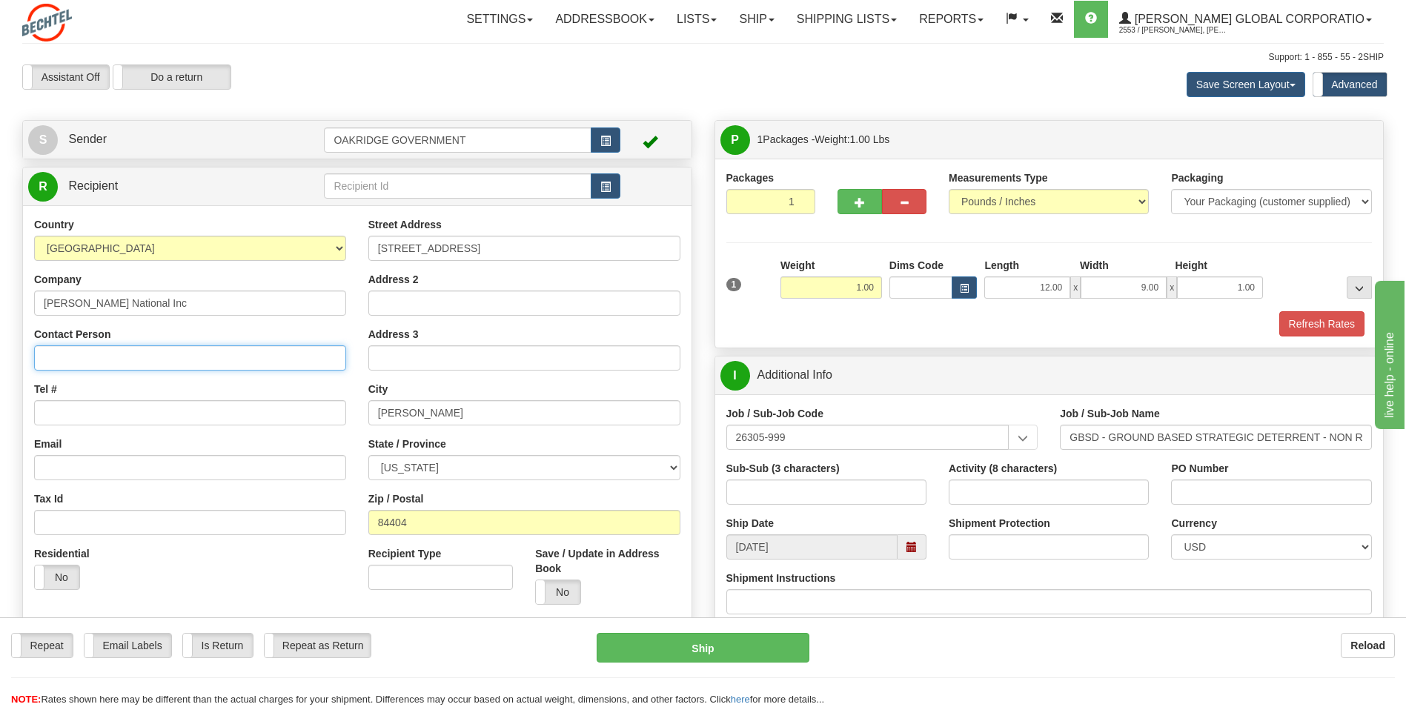
click at [64, 357] on input "Contact Person" at bounding box center [190, 357] width 312 height 25
type input "m"
type input "Mel Garcia"
click at [81, 376] on div "Country [GEOGRAPHIC_DATA] [GEOGRAPHIC_DATA] [GEOGRAPHIC_DATA] [GEOGRAPHIC_DATA]…" at bounding box center [190, 409] width 334 height 384
click at [75, 406] on input "Tel #" at bounding box center [190, 412] width 312 height 25
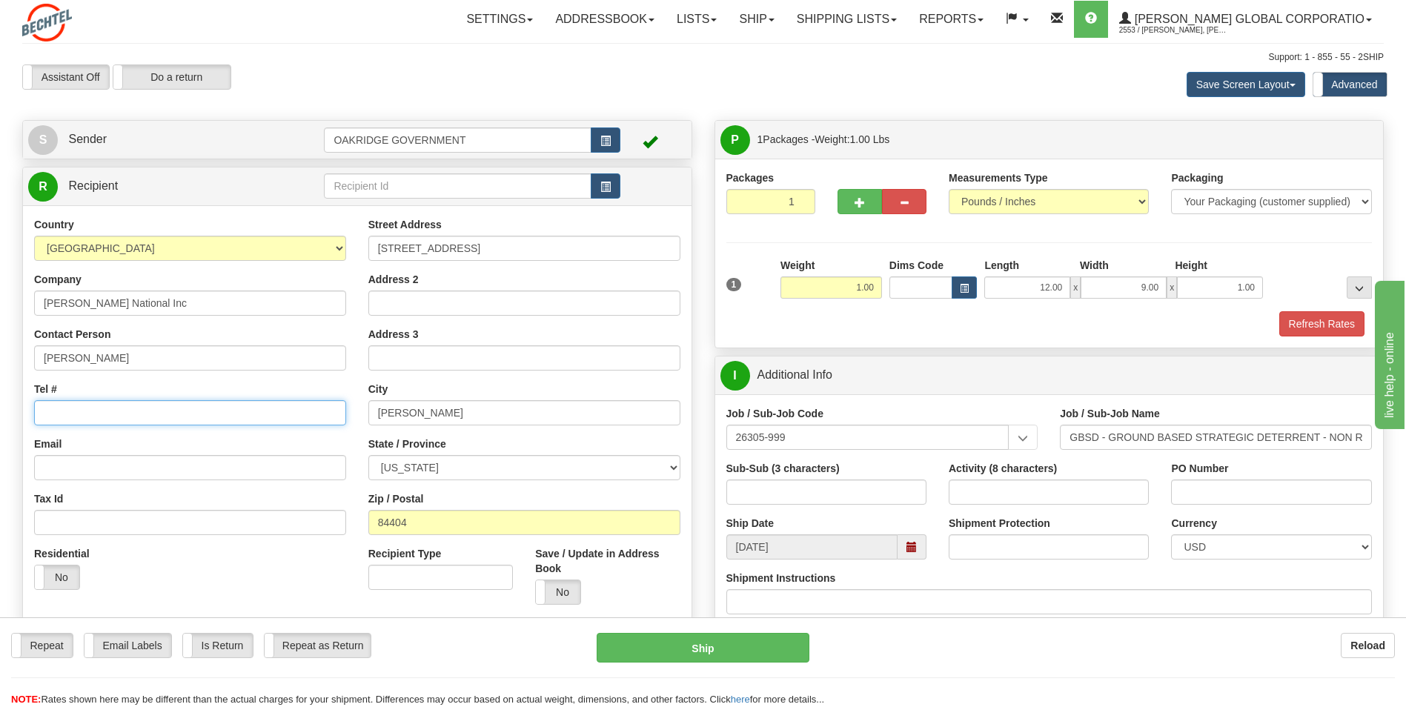
click at [124, 402] on input "Tel #" at bounding box center [190, 412] width 312 height 25
type input "8019171777"
click at [163, 386] on div "Tel # 8019171777" at bounding box center [190, 404] width 312 height 44
click at [148, 383] on div "Tel # 8019171777" at bounding box center [190, 404] width 312 height 44
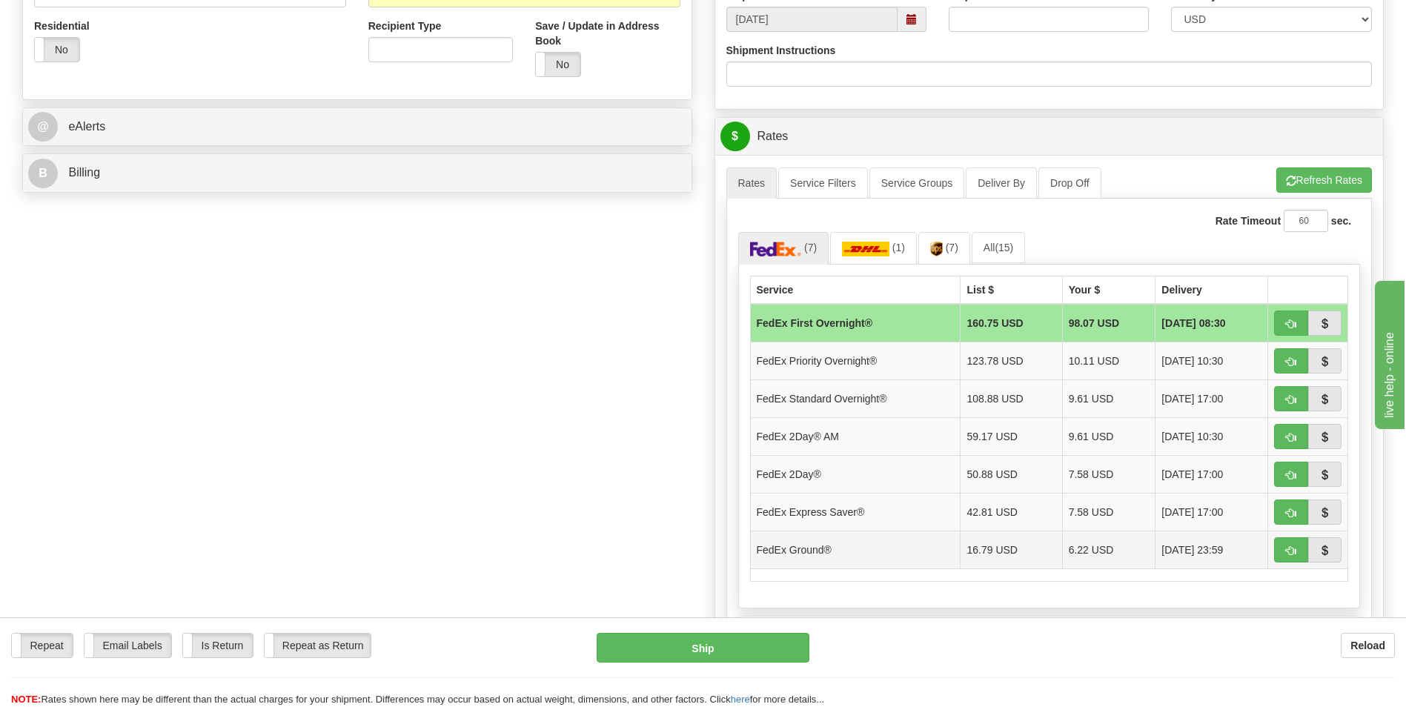
scroll to position [593, 0]
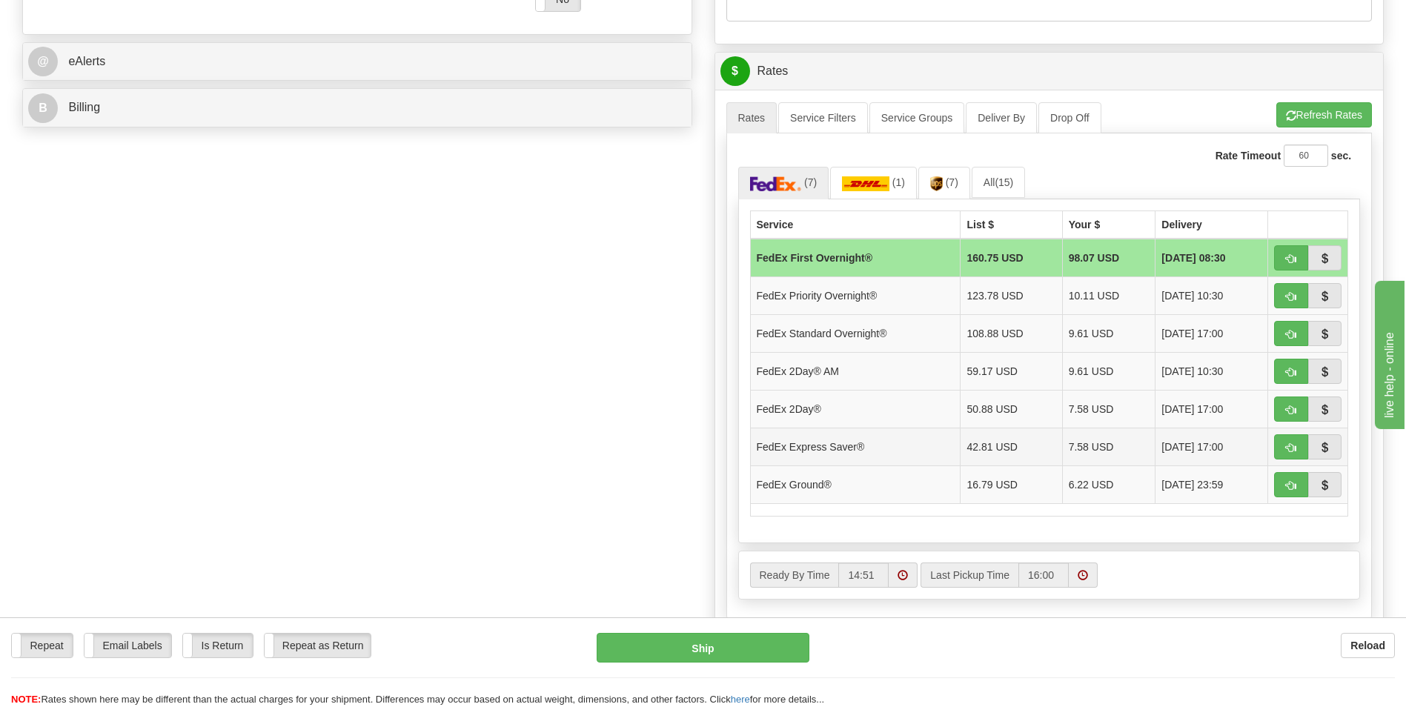
click at [843, 445] on td "FedEx Express Saver®" at bounding box center [855, 447] width 211 height 38
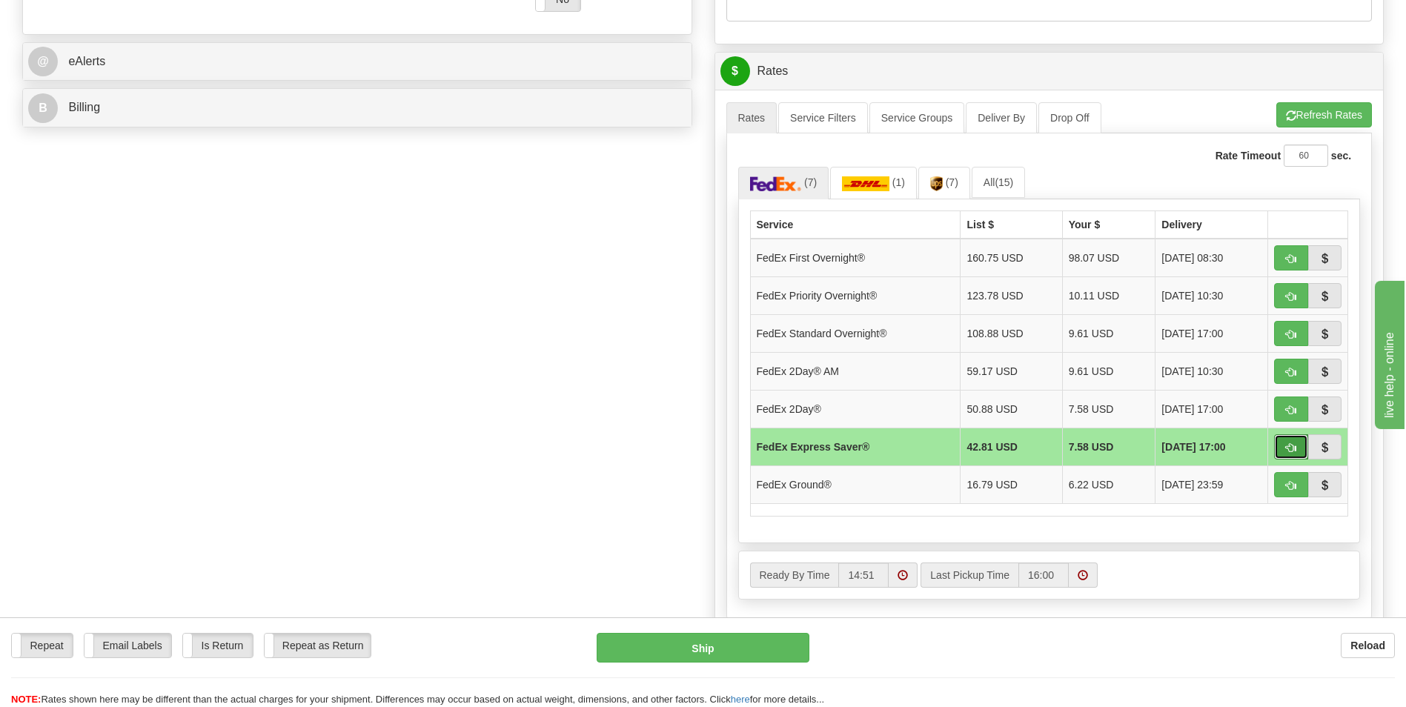
click at [1290, 443] on span "button" at bounding box center [1291, 448] width 10 height 10
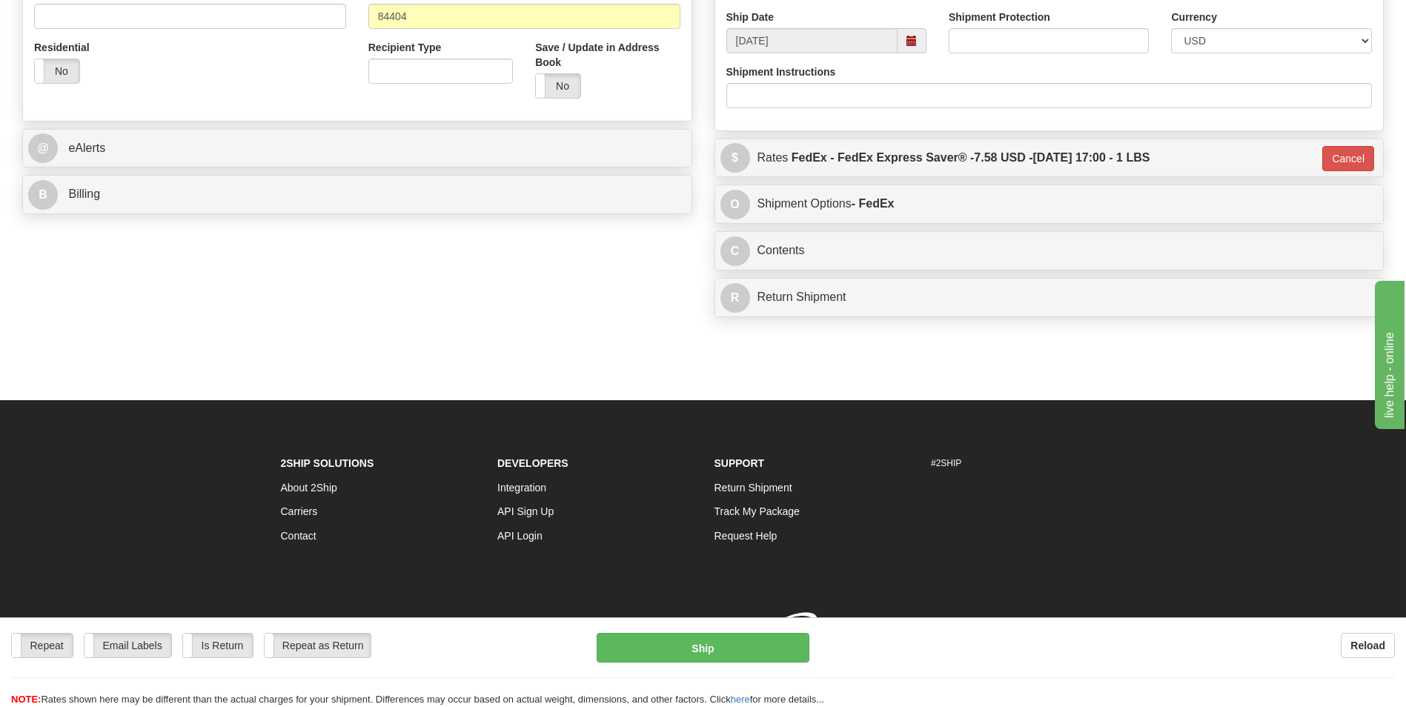
type input "20"
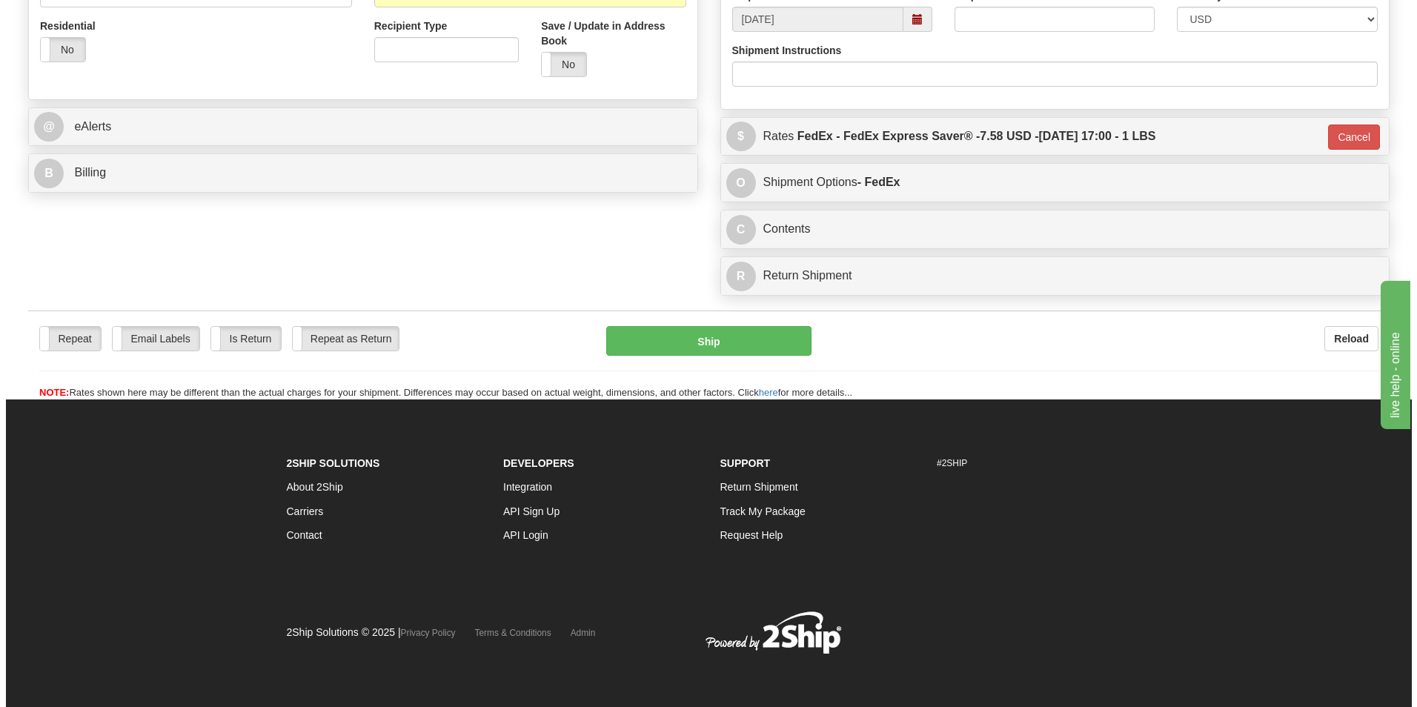
scroll to position [528, 0]
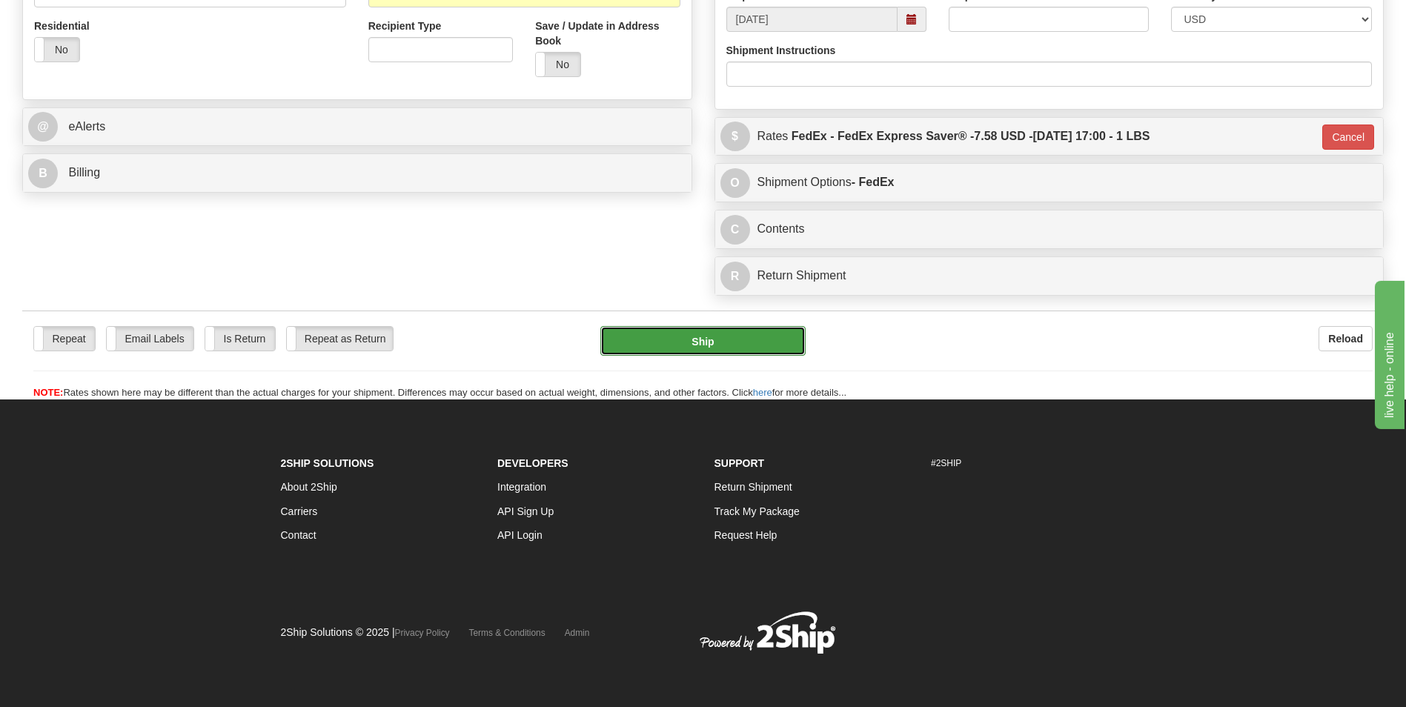
click at [748, 340] on button "Ship" at bounding box center [702, 341] width 205 height 30
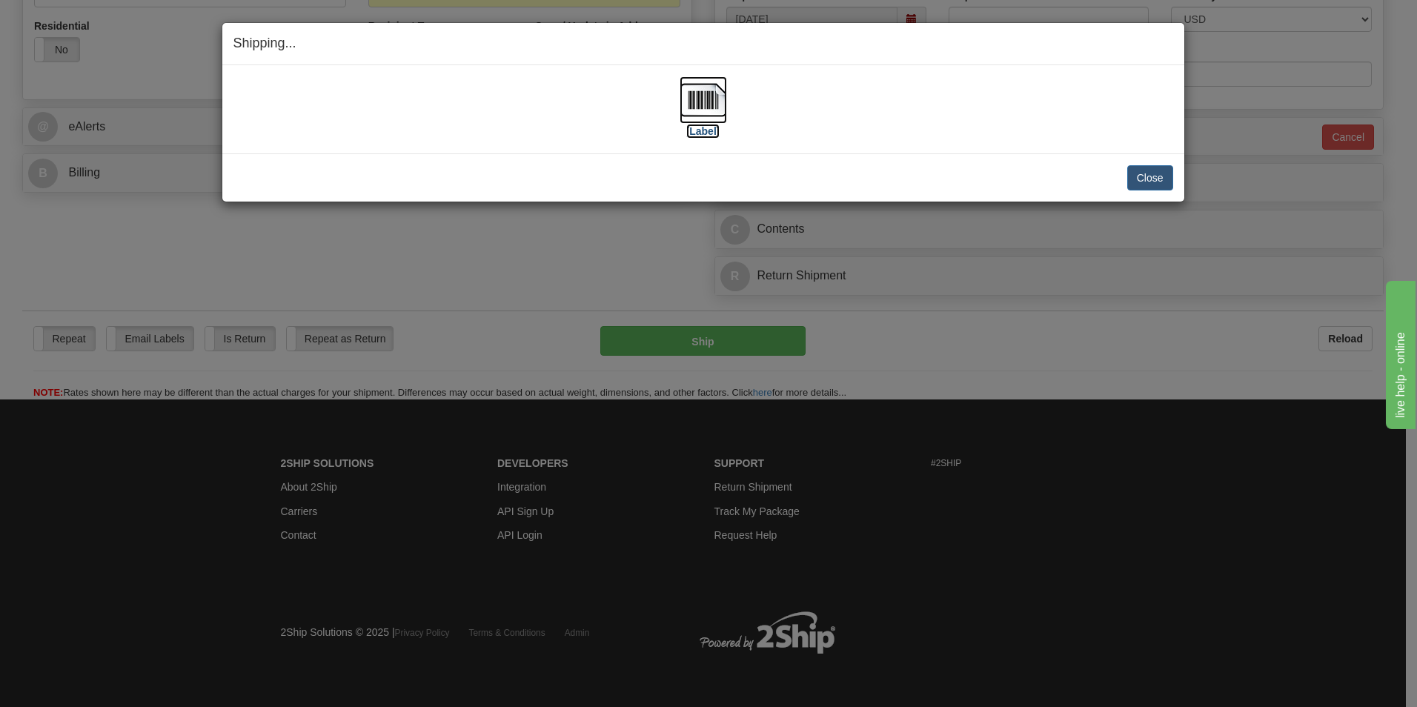
click at [695, 125] on label "[Label]" at bounding box center [703, 131] width 34 height 15
